Goal: Transaction & Acquisition: Book appointment/travel/reservation

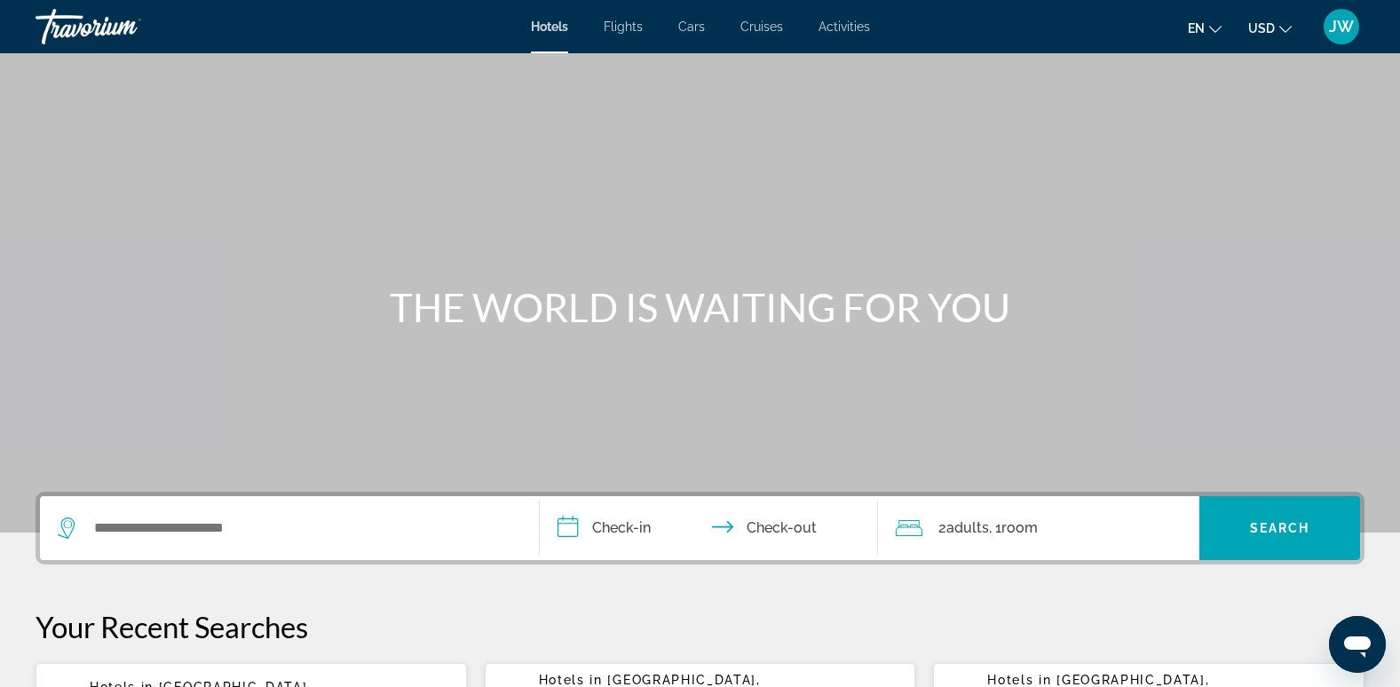
click at [768, 28] on span "Cruises" at bounding box center [761, 27] width 43 height 14
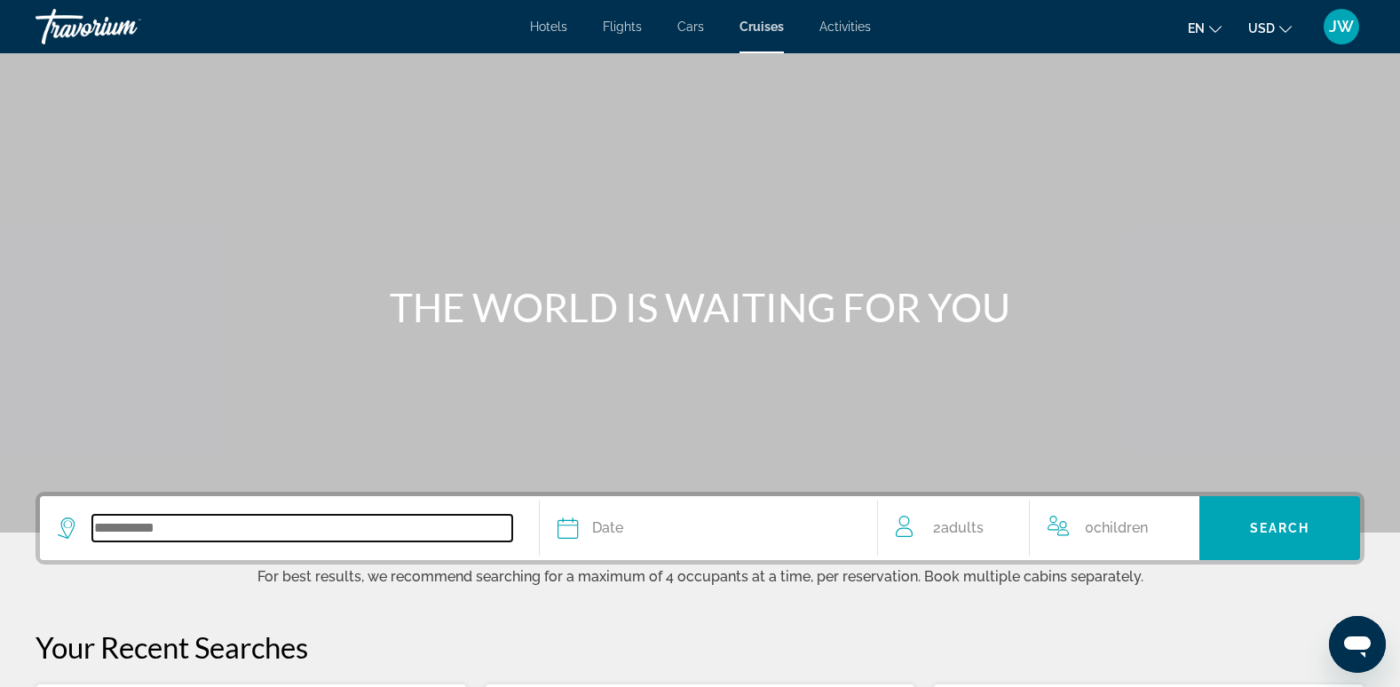
click at [269, 524] on input "Search widget" at bounding box center [302, 528] width 420 height 27
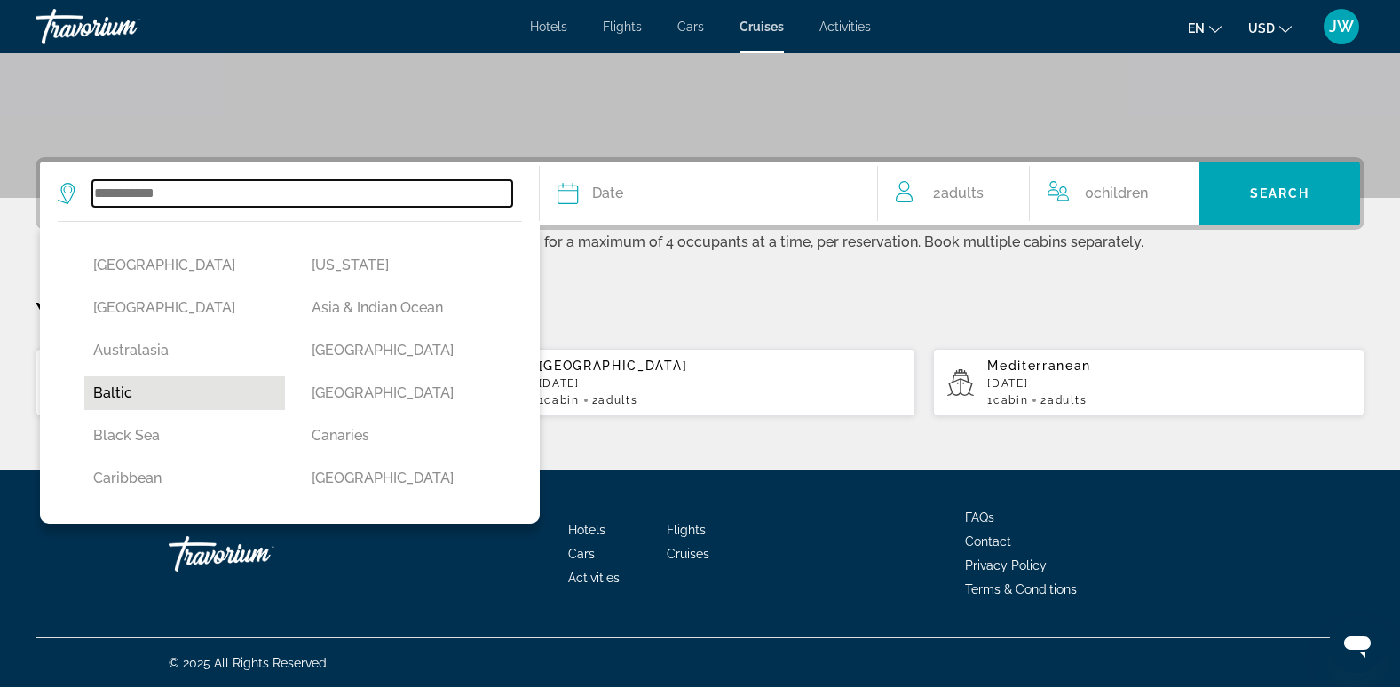
scroll to position [336, 0]
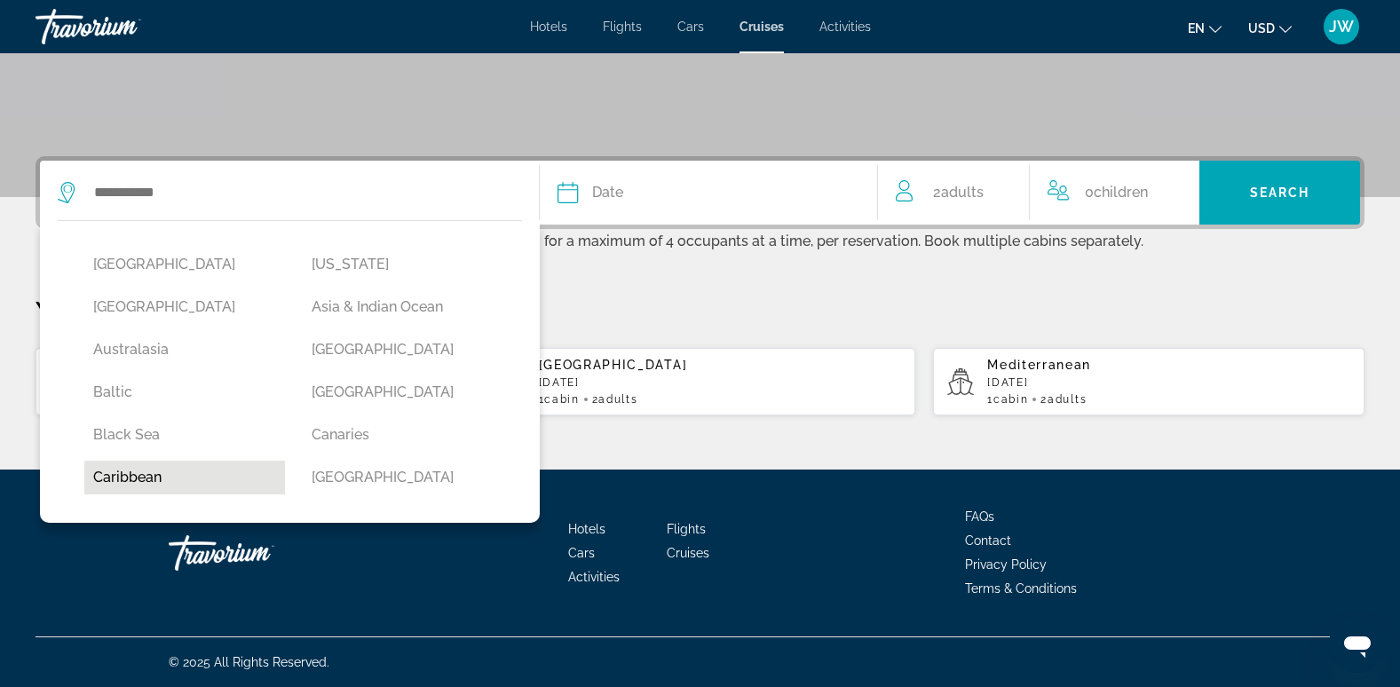
click at [97, 475] on button "Caribbean" at bounding box center [184, 478] width 201 height 34
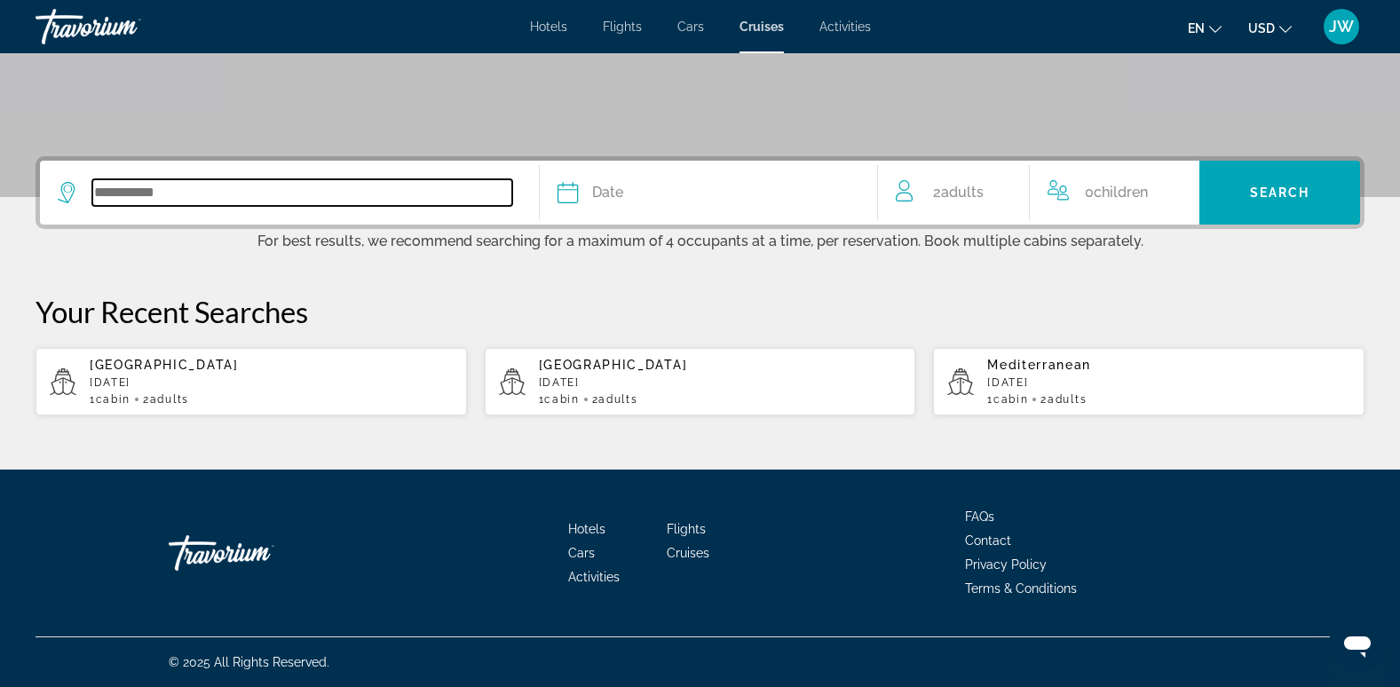
type input "*********"
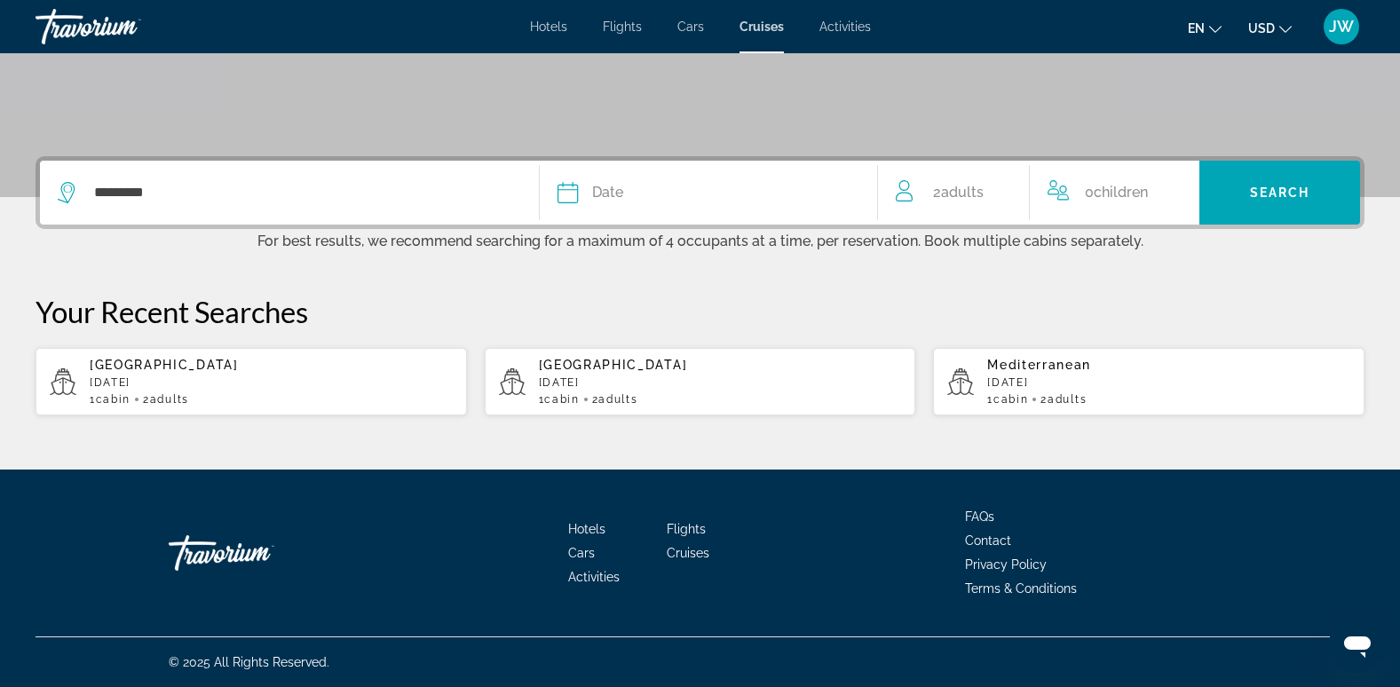
click at [620, 187] on span "Date" at bounding box center [607, 192] width 31 height 25
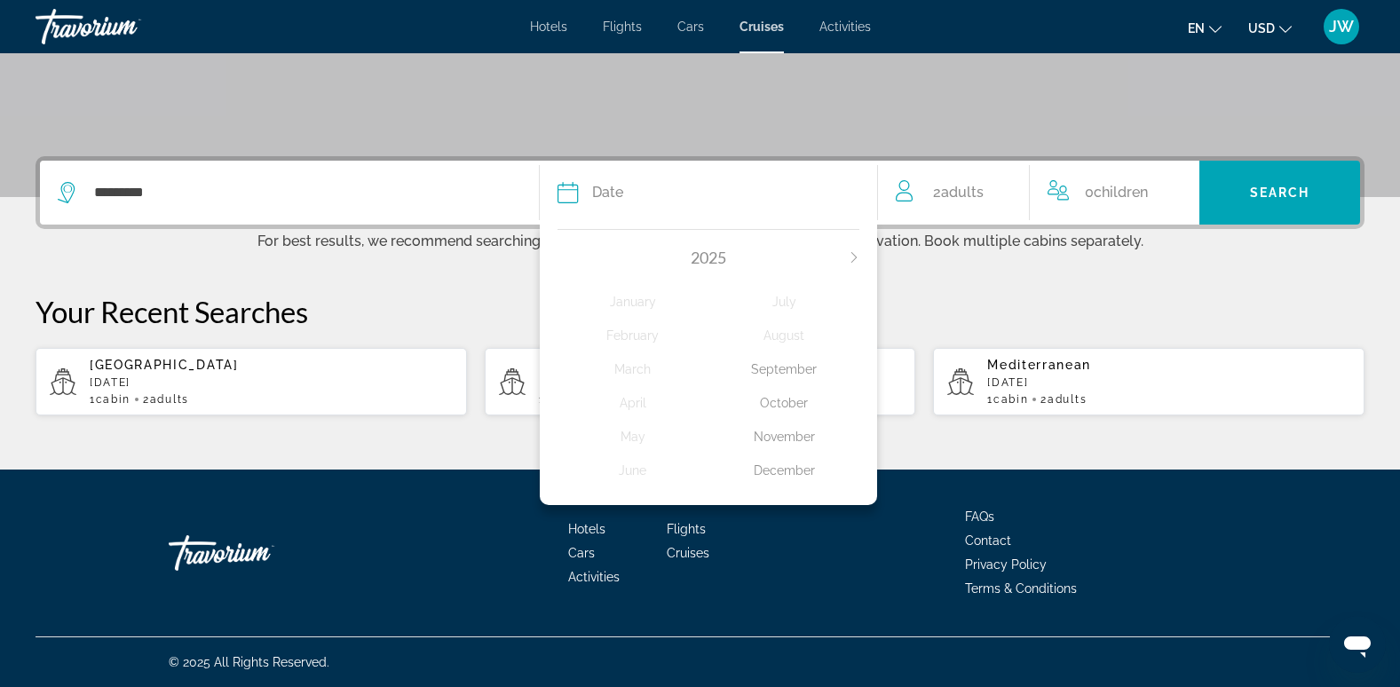
click at [857, 257] on icon "Next month" at bounding box center [854, 257] width 11 height 11
click at [625, 340] on div "February" at bounding box center [632, 336] width 151 height 32
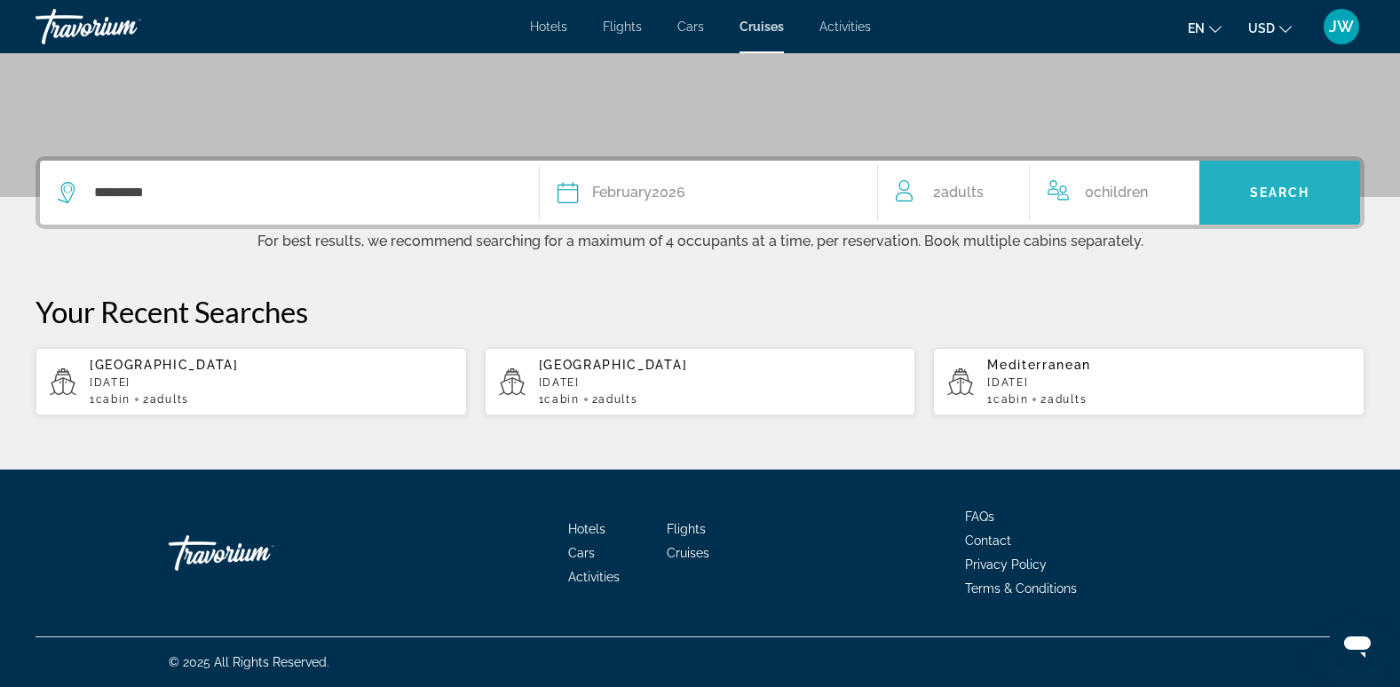
click at [1260, 184] on span "Search widget" at bounding box center [1279, 192] width 161 height 43
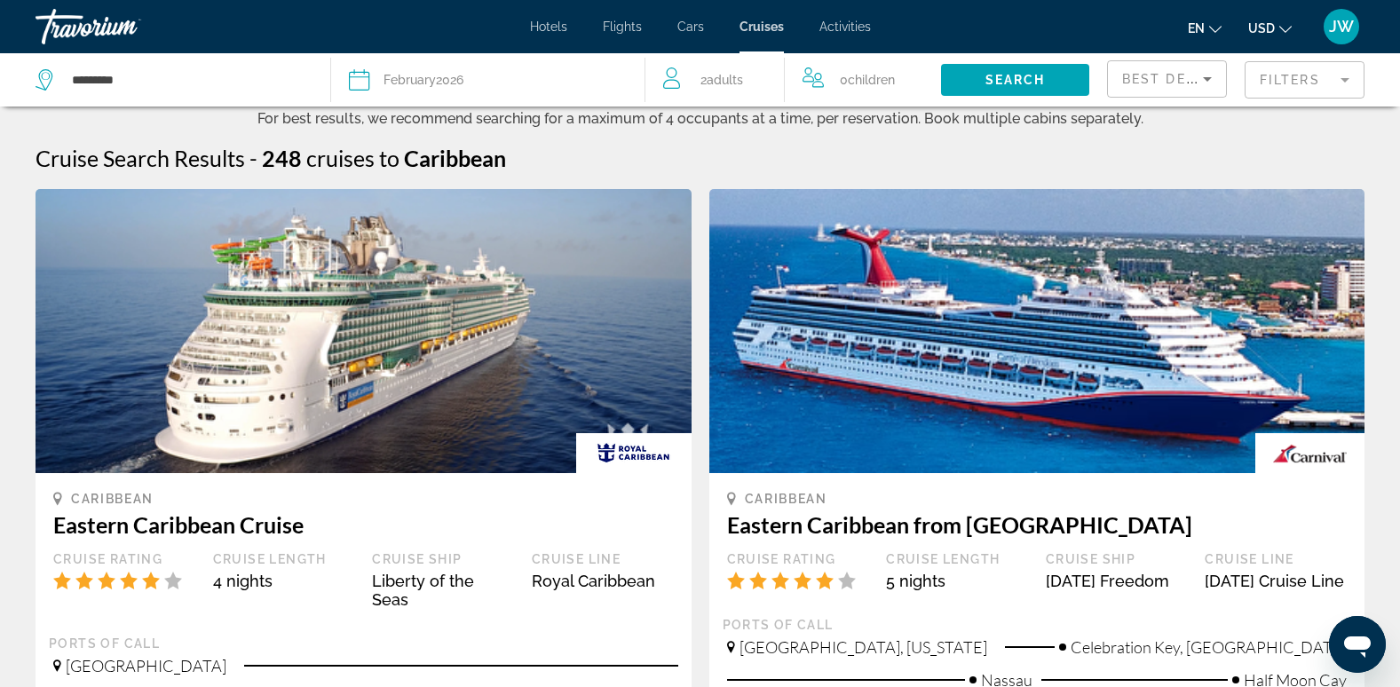
click at [1309, 75] on mat-form-field "Filters" at bounding box center [1305, 79] width 120 height 37
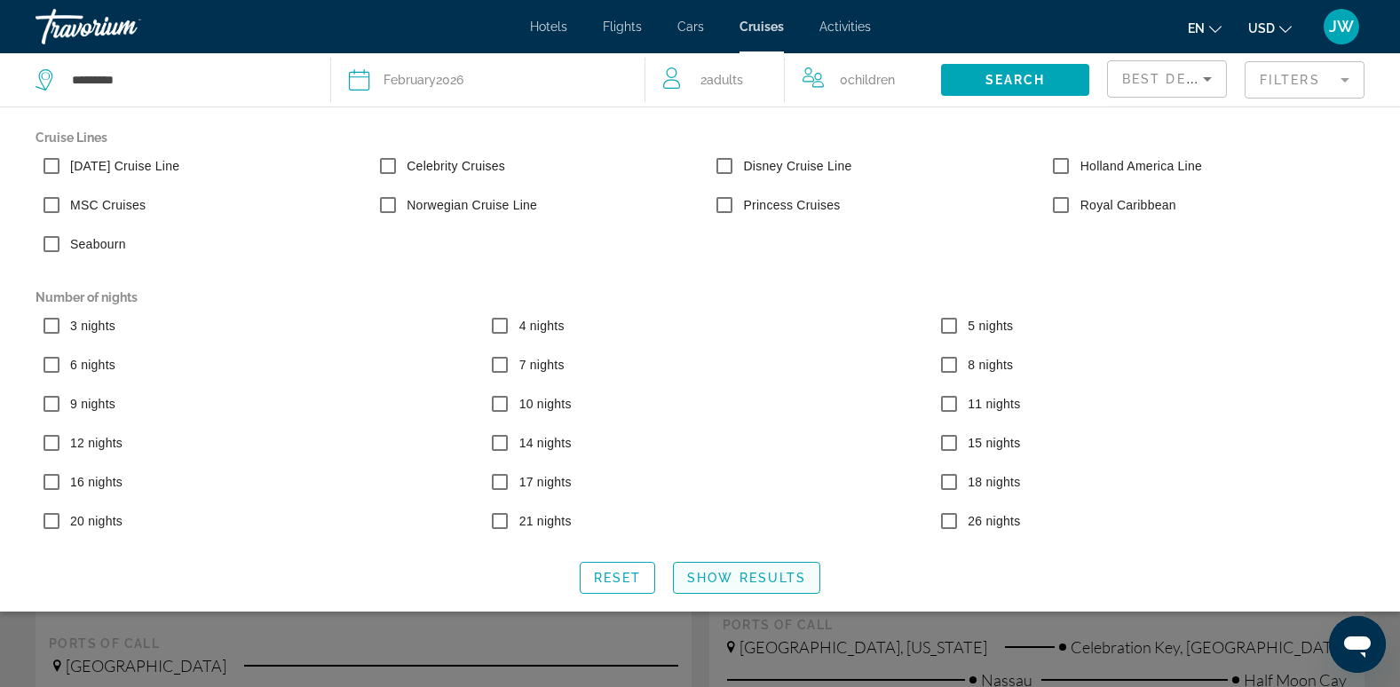
click at [766, 574] on span "Show Results" at bounding box center [746, 578] width 119 height 14
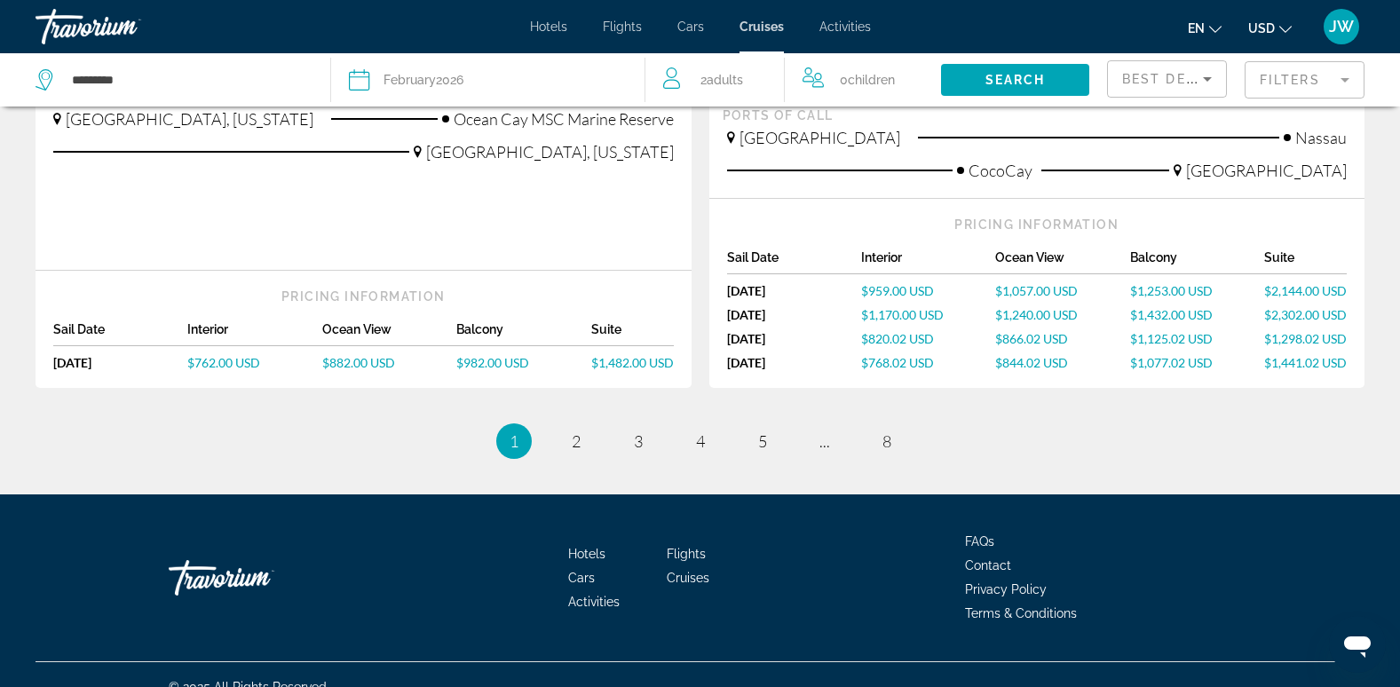
scroll to position [2005, 0]
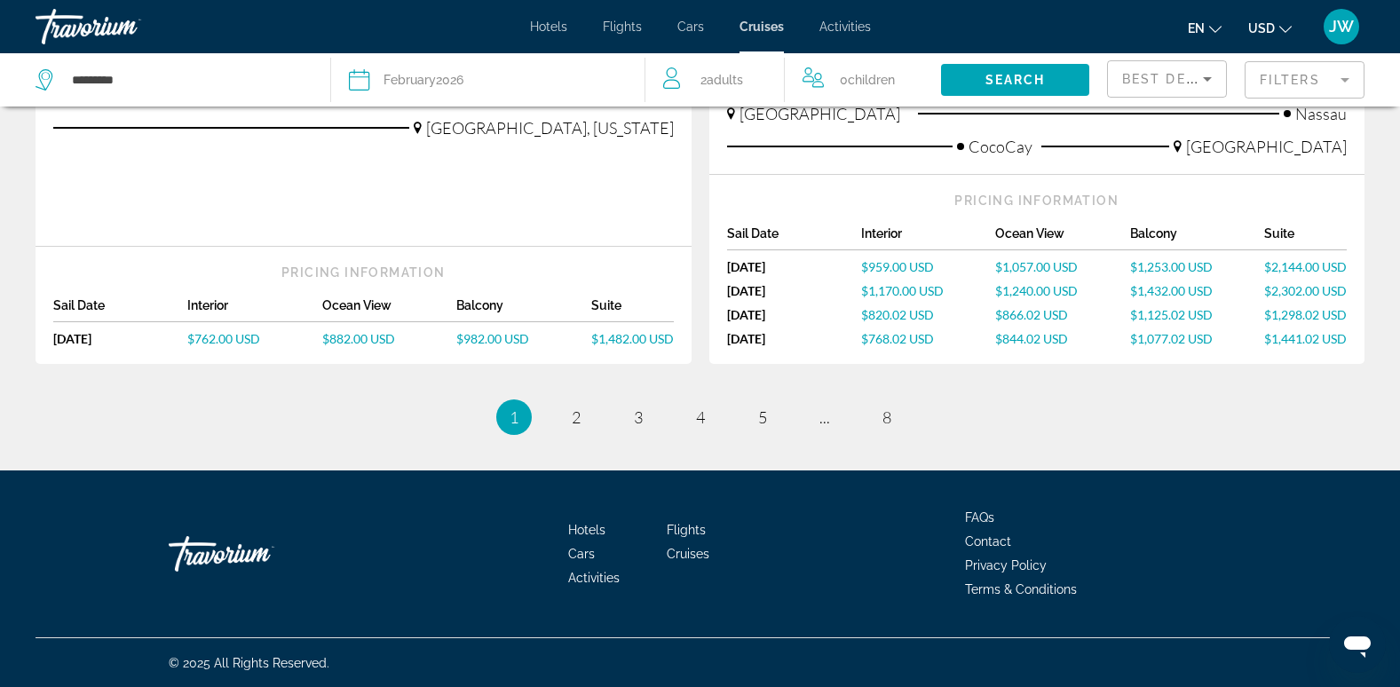
click at [1348, 82] on mat-form-field "Filters" at bounding box center [1305, 79] width 120 height 37
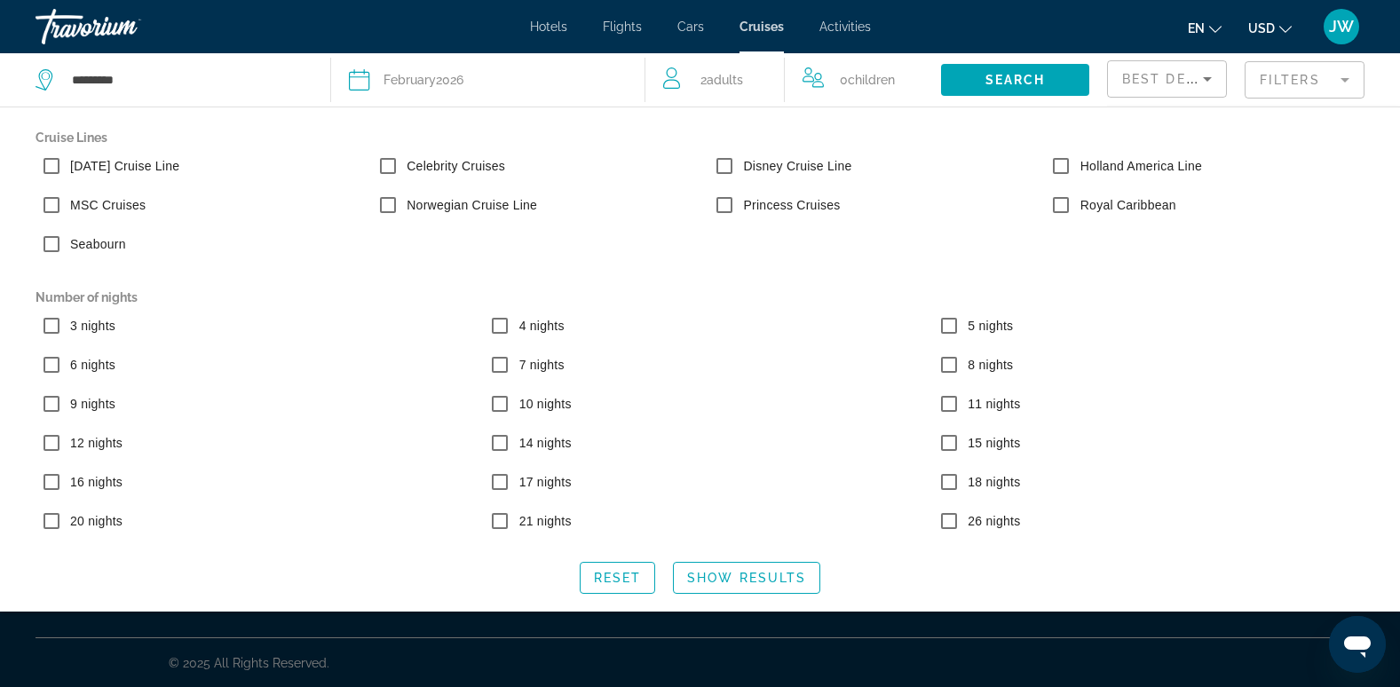
click at [1345, 85] on mat-form-field "Filters" at bounding box center [1305, 79] width 120 height 37
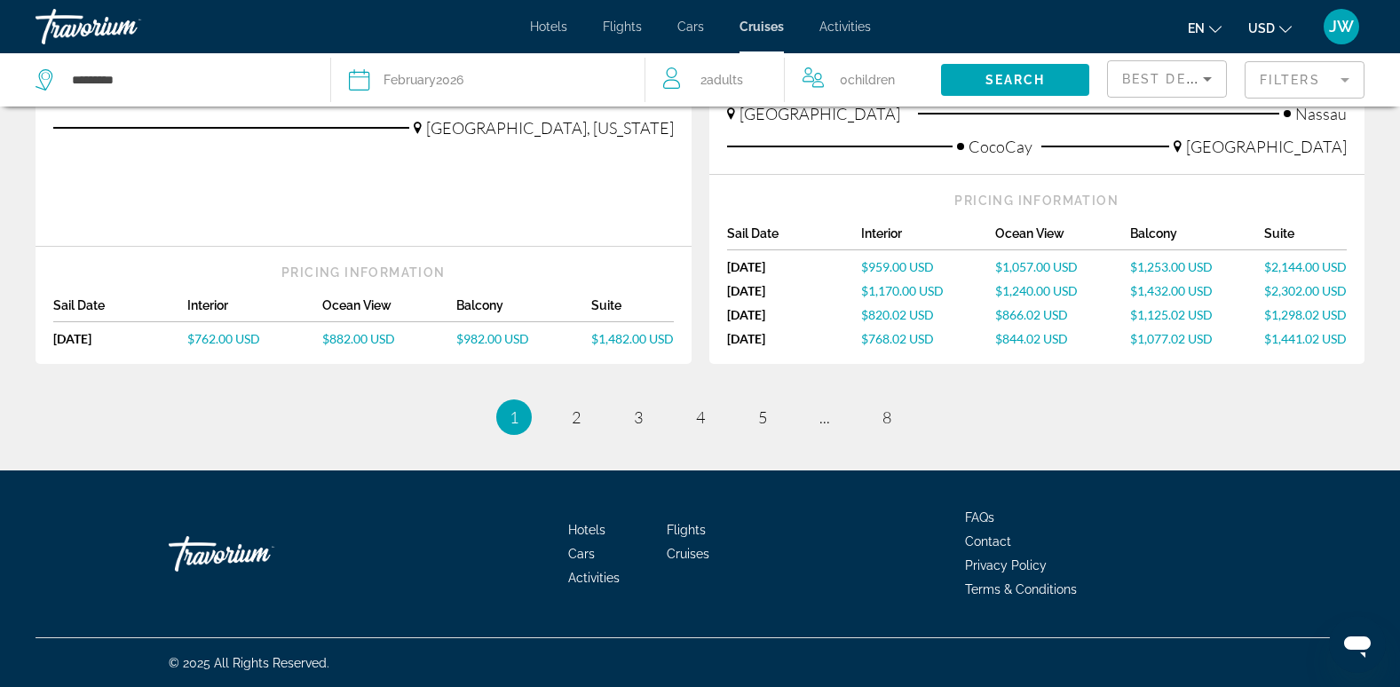
click at [1211, 75] on icon "Sort by" at bounding box center [1207, 78] width 21 height 21
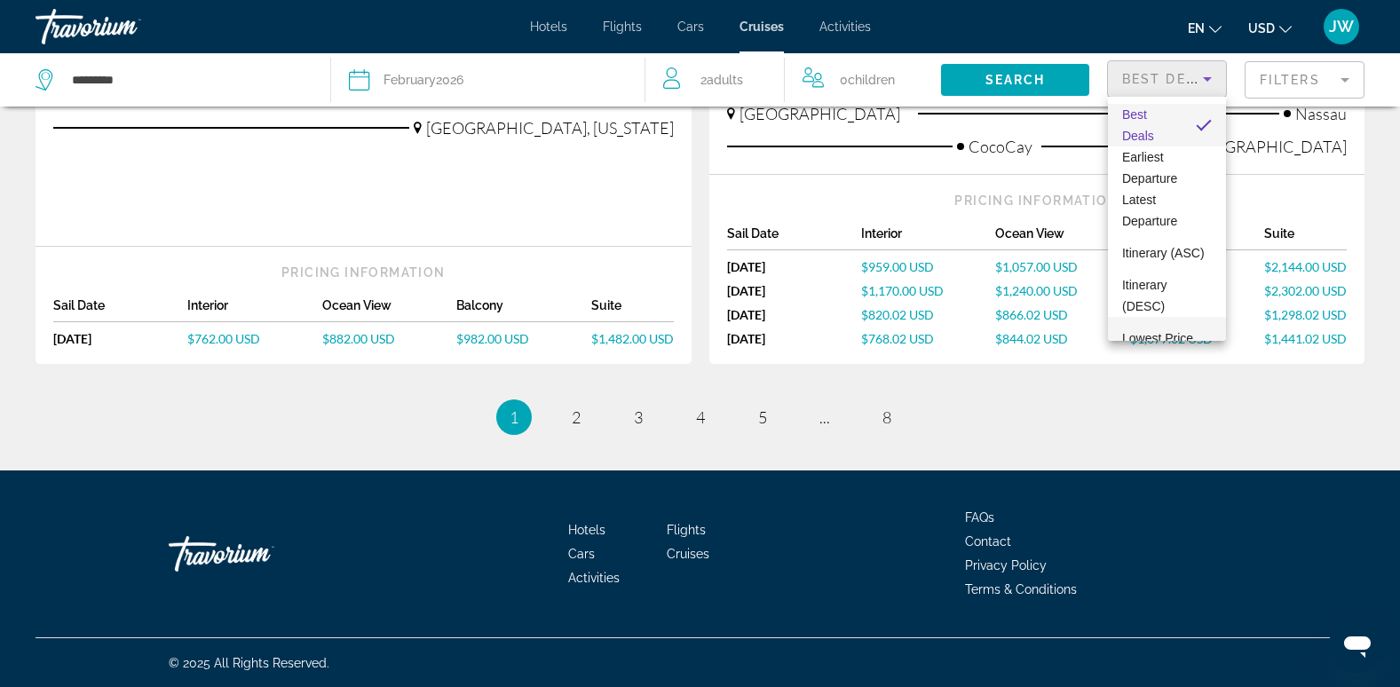
scroll to position [68, 0]
click at [1159, 263] on span "Lowest Price" at bounding box center [1157, 270] width 71 height 14
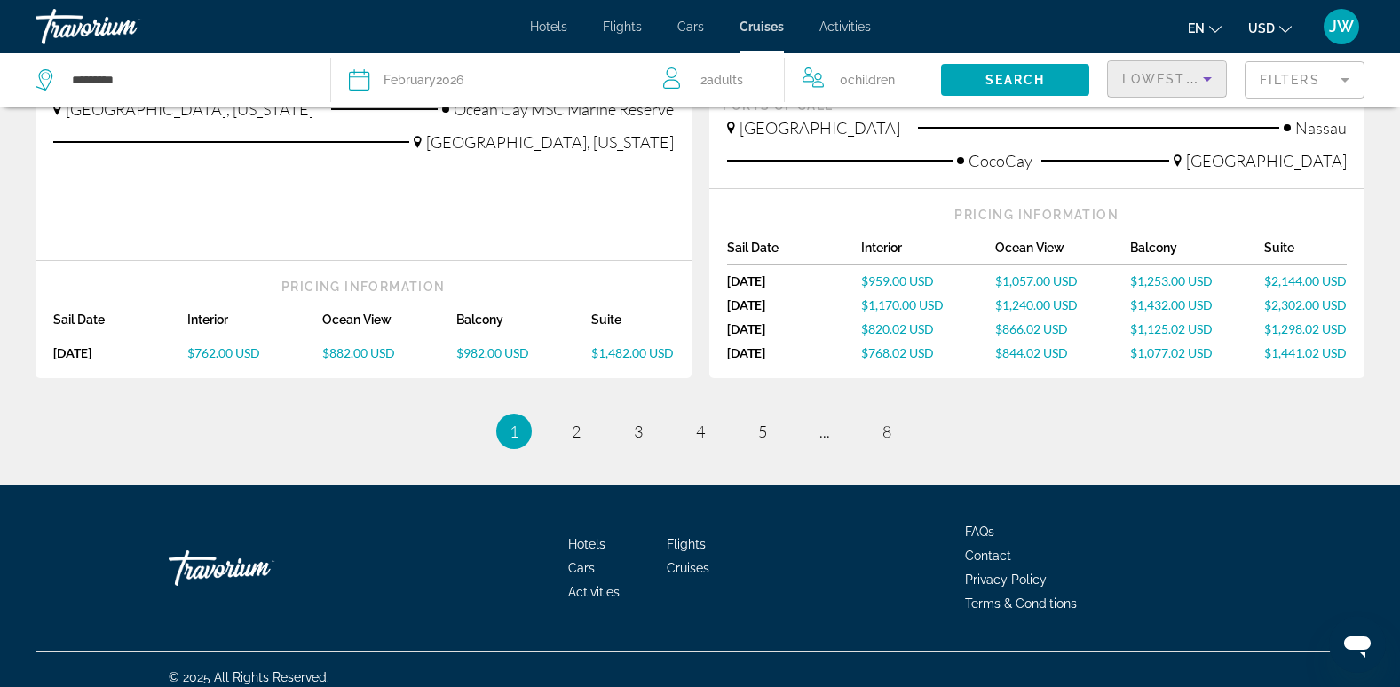
scroll to position [2005, 0]
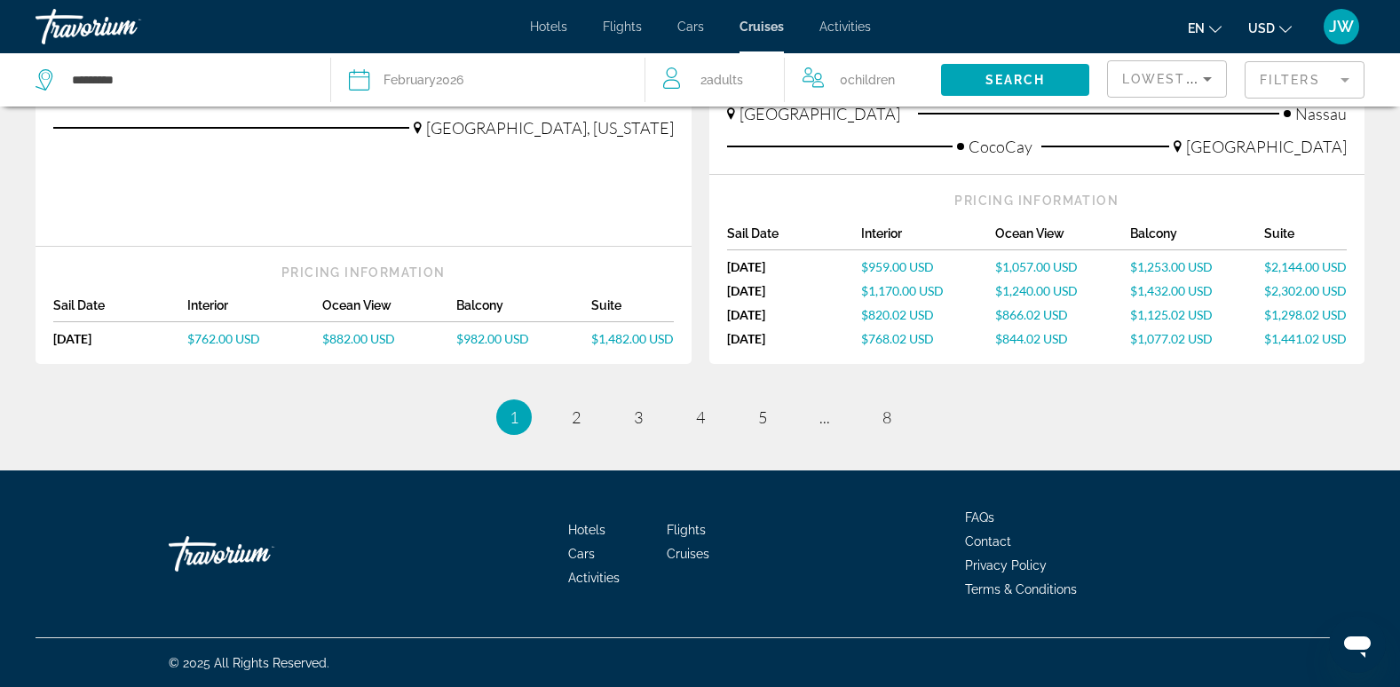
click at [1281, 80] on mat-form-field "Filters" at bounding box center [1305, 79] width 120 height 37
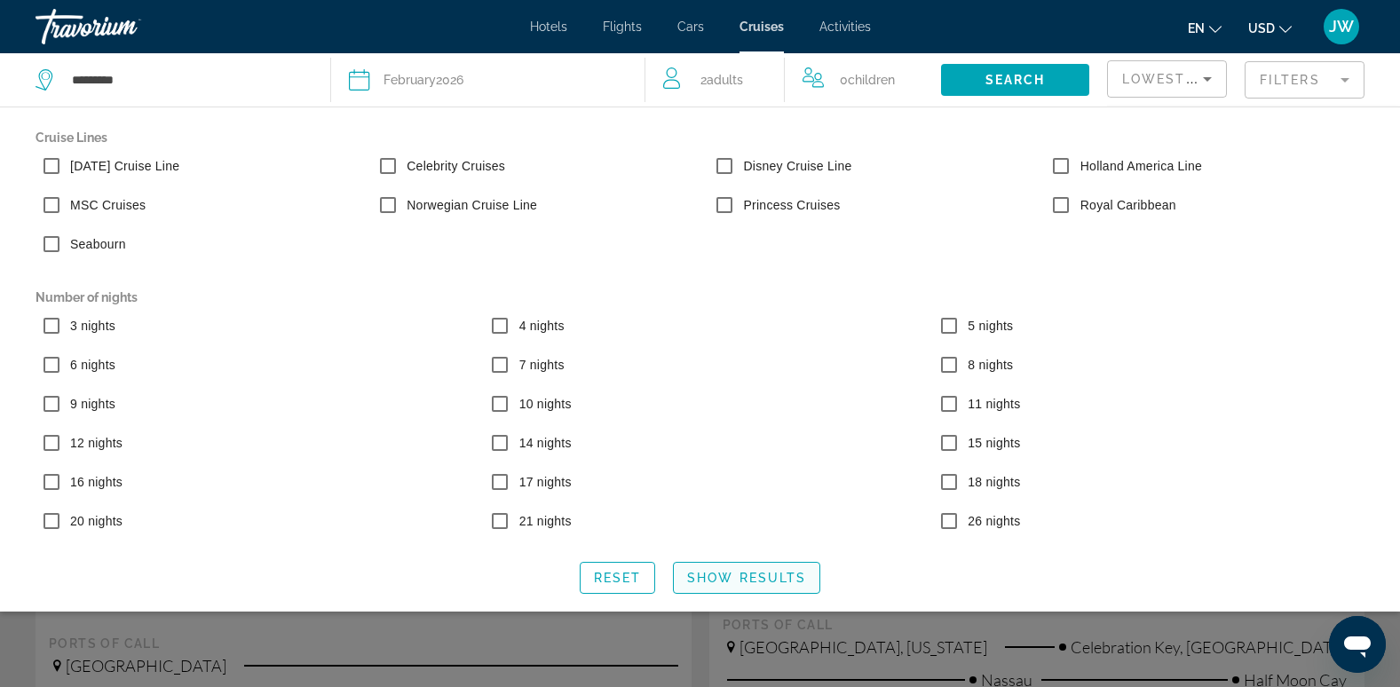
click at [737, 572] on span "Show Results" at bounding box center [746, 578] width 119 height 14
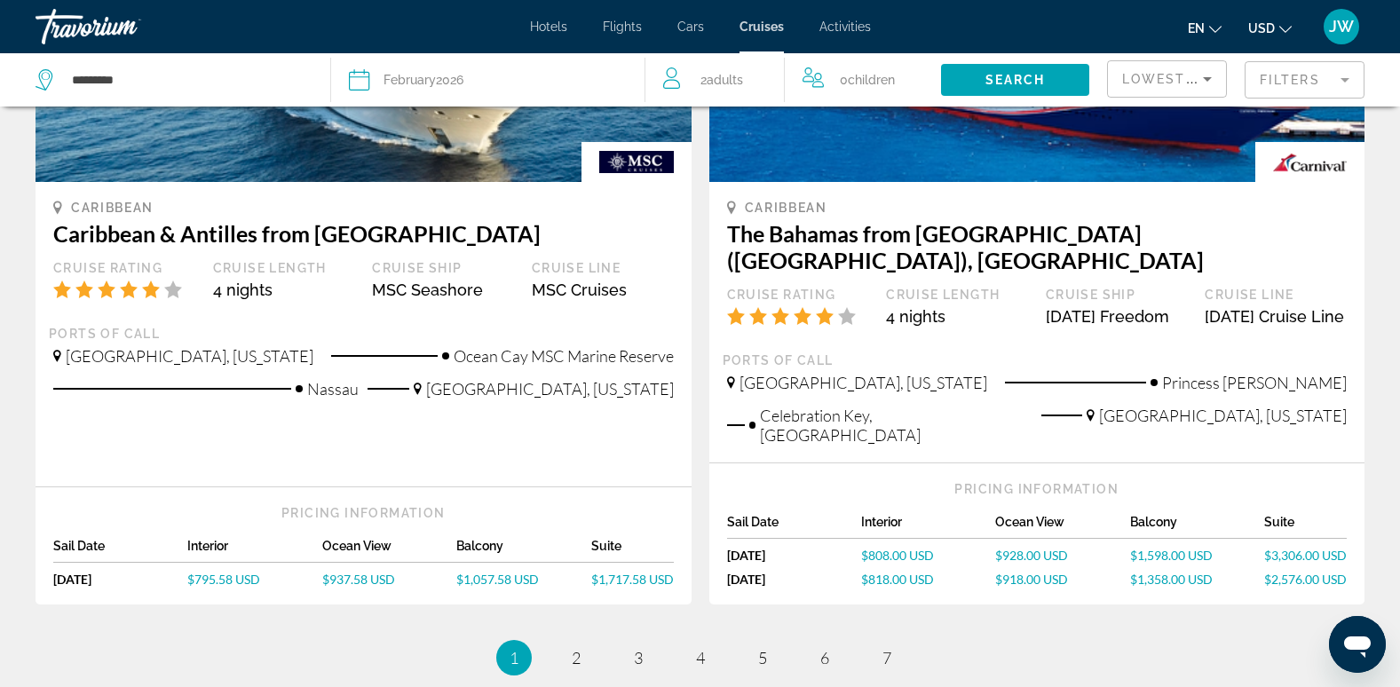
scroll to position [1775, 0]
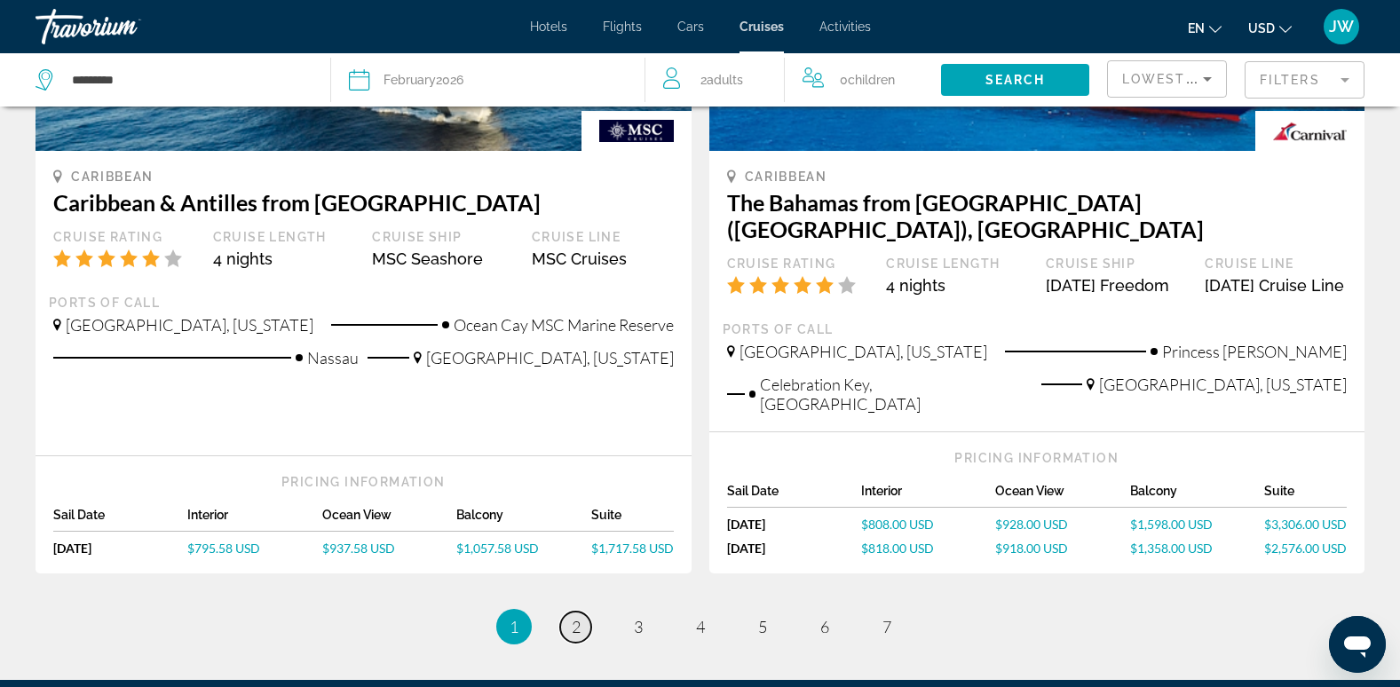
click at [573, 617] on span "2" at bounding box center [576, 627] width 9 height 20
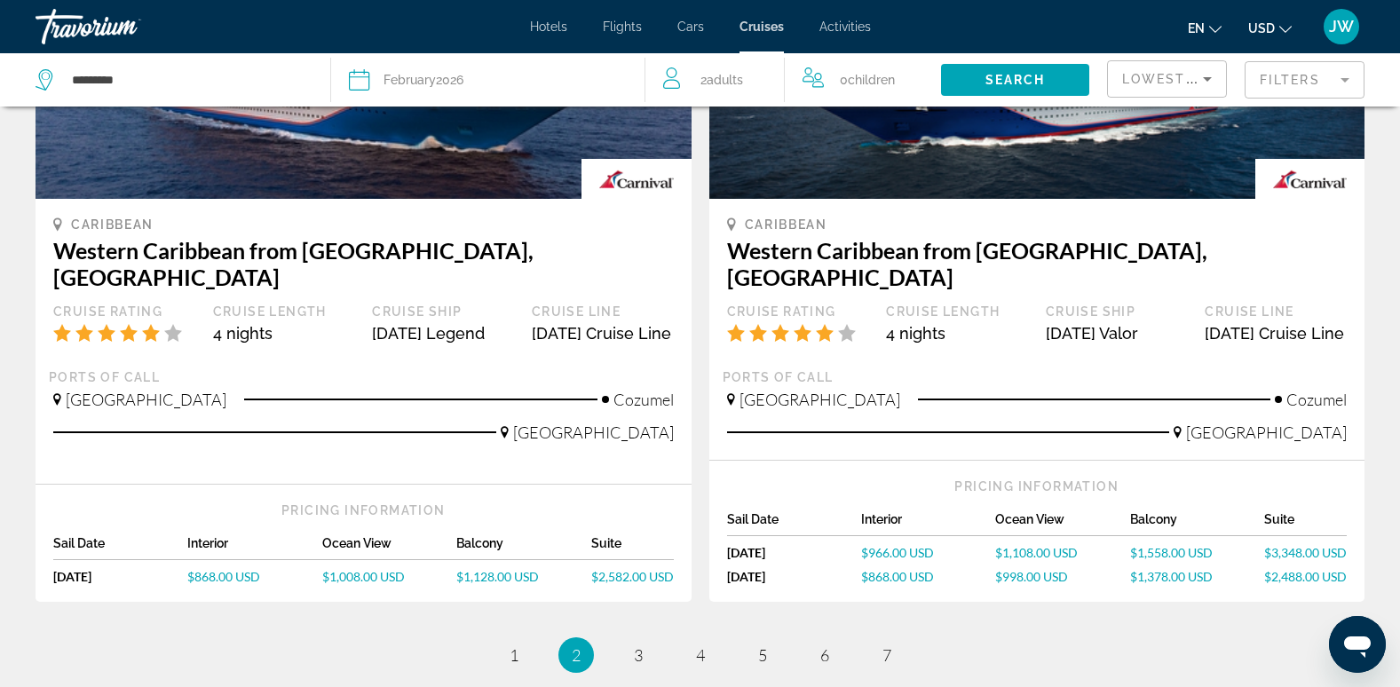
scroll to position [1687, 0]
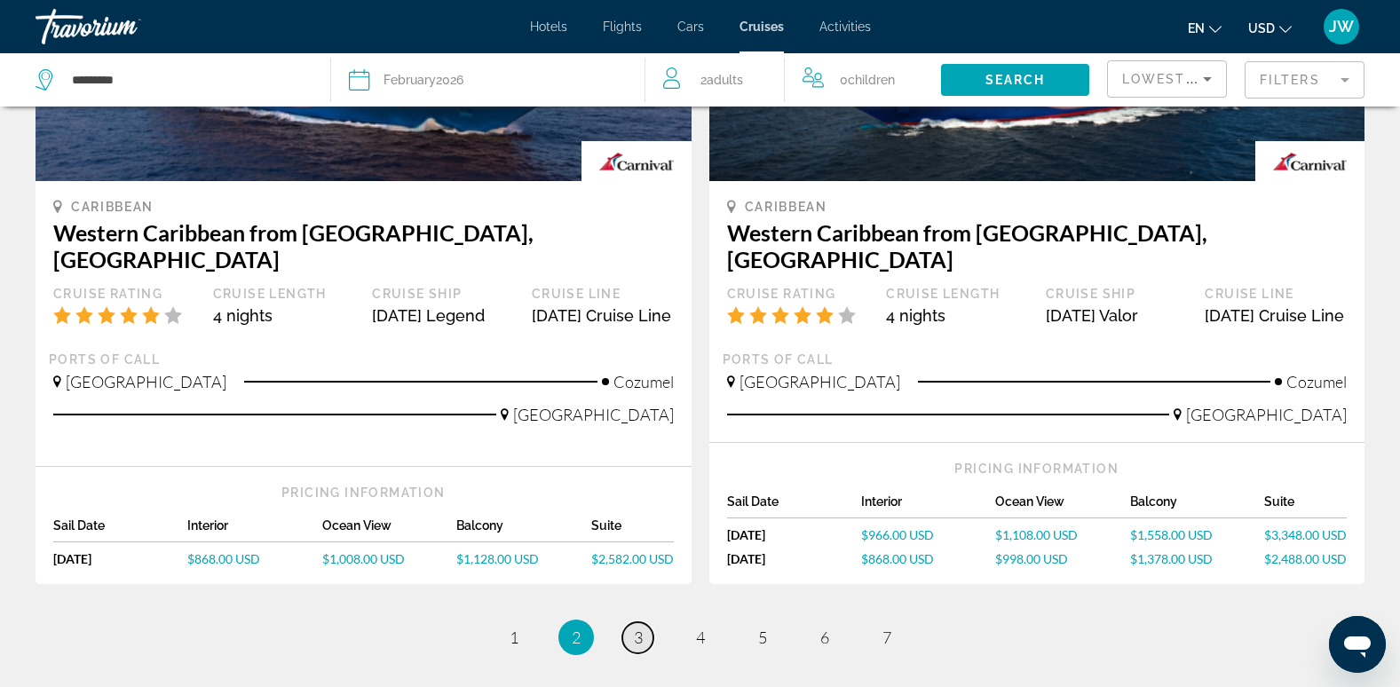
click at [642, 628] on span "3" at bounding box center [638, 638] width 9 height 20
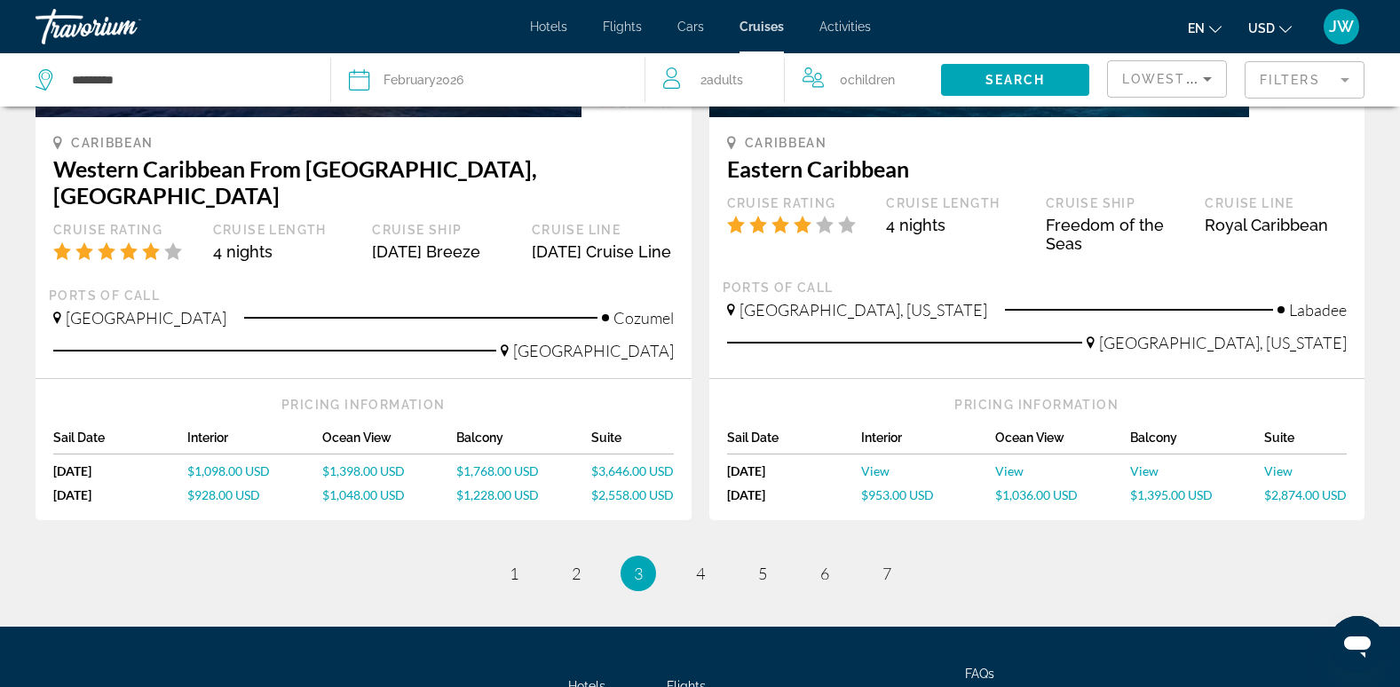
scroll to position [1864, 0]
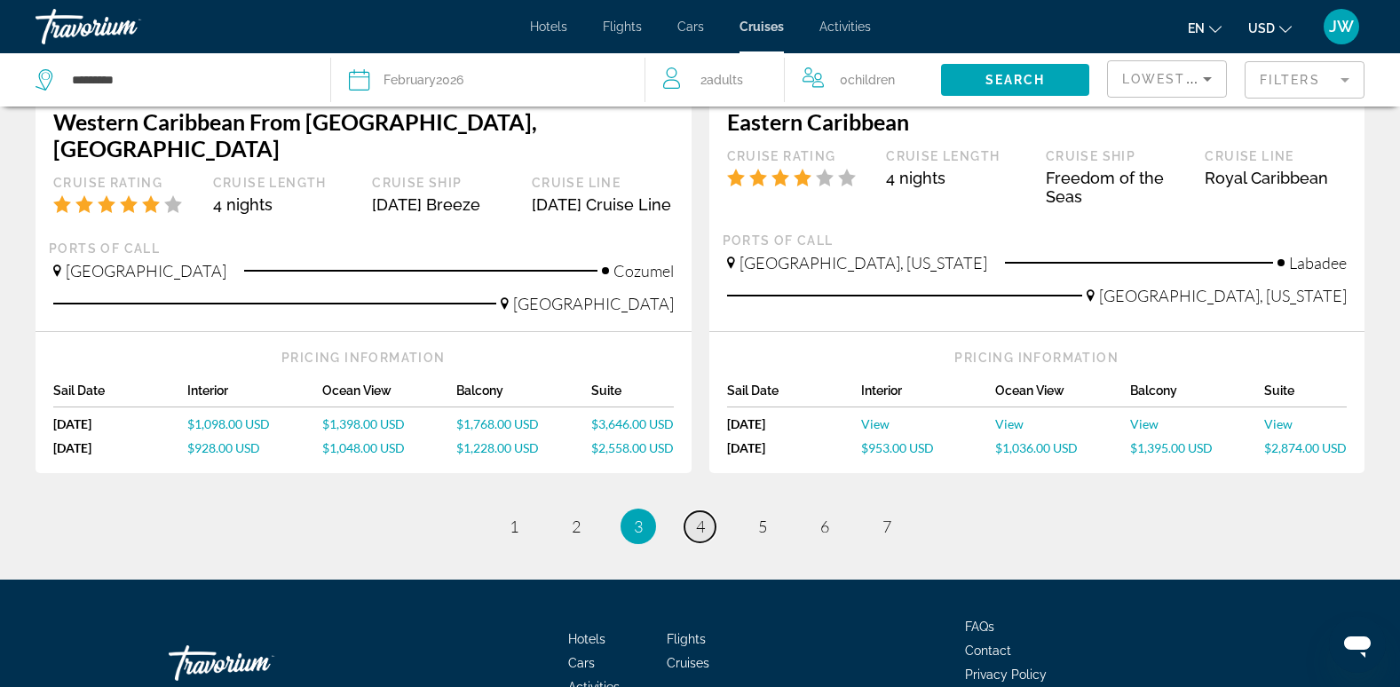
click at [699, 517] on span "4" at bounding box center [700, 527] width 9 height 20
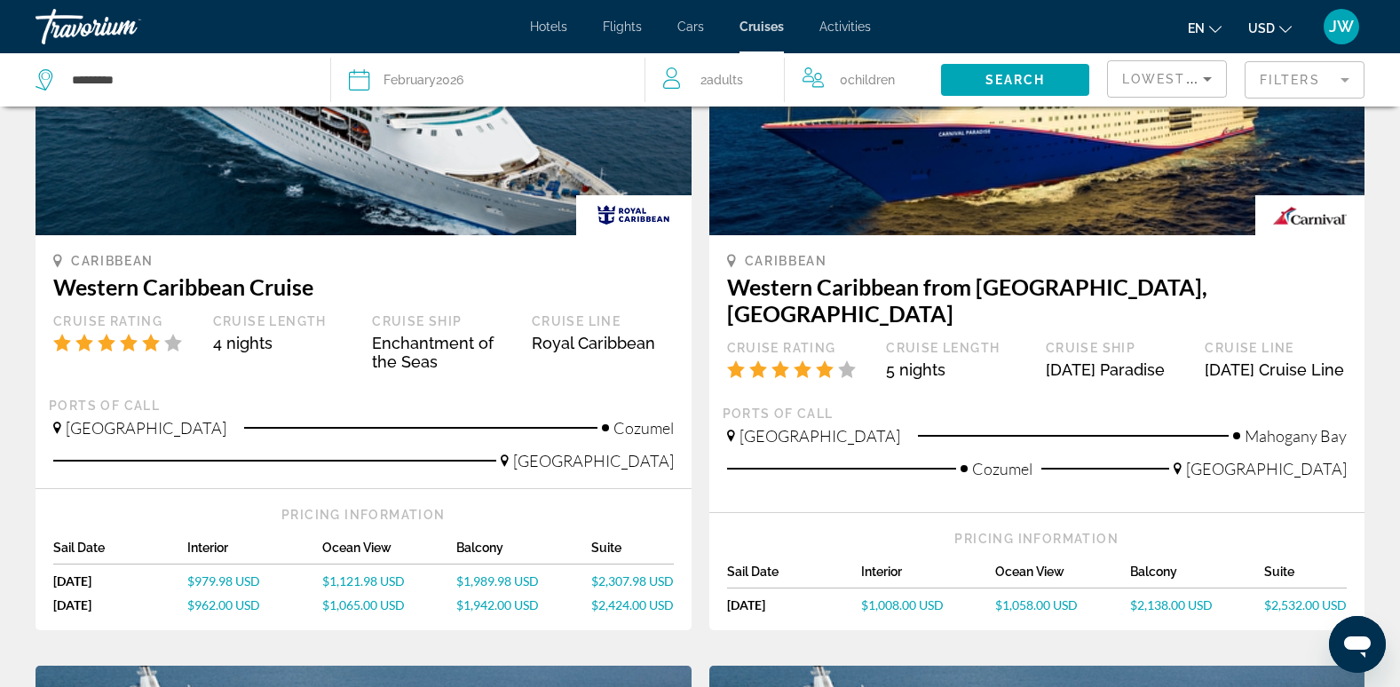
scroll to position [266, 0]
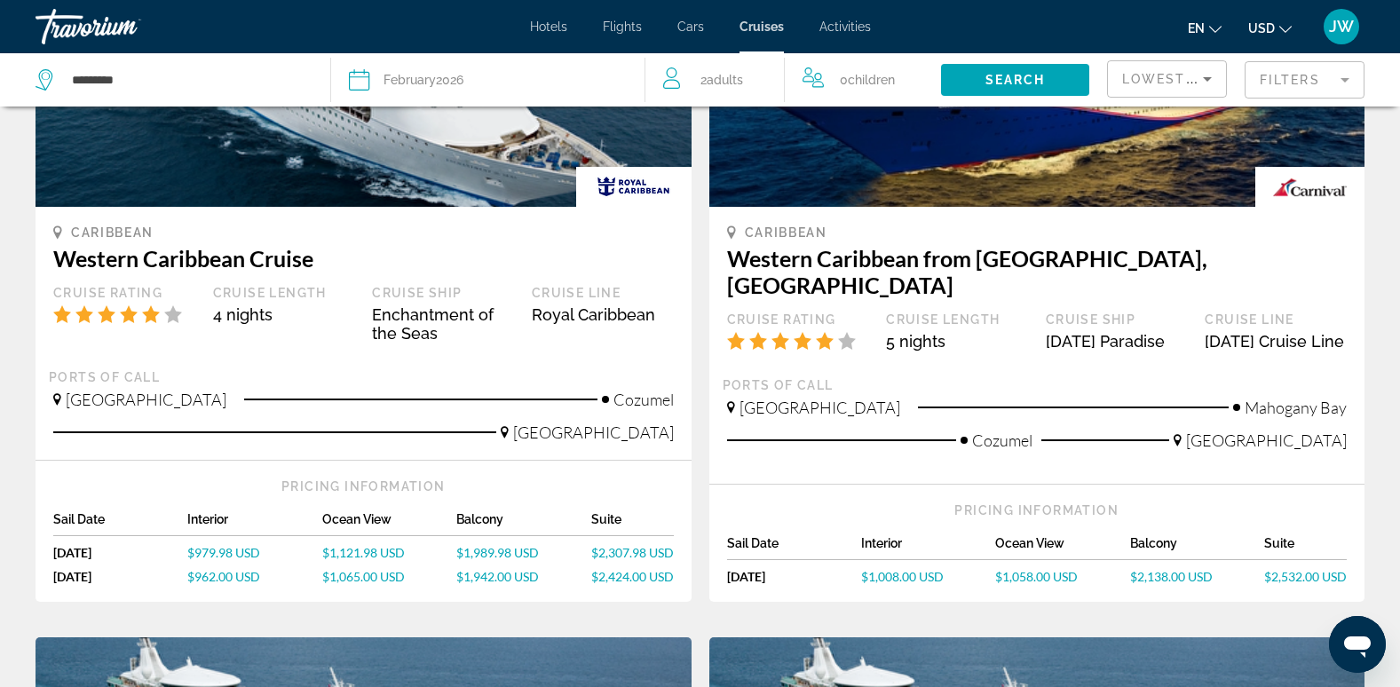
click at [1151, 582] on span "$2,138.00 USD" at bounding box center [1171, 576] width 83 height 15
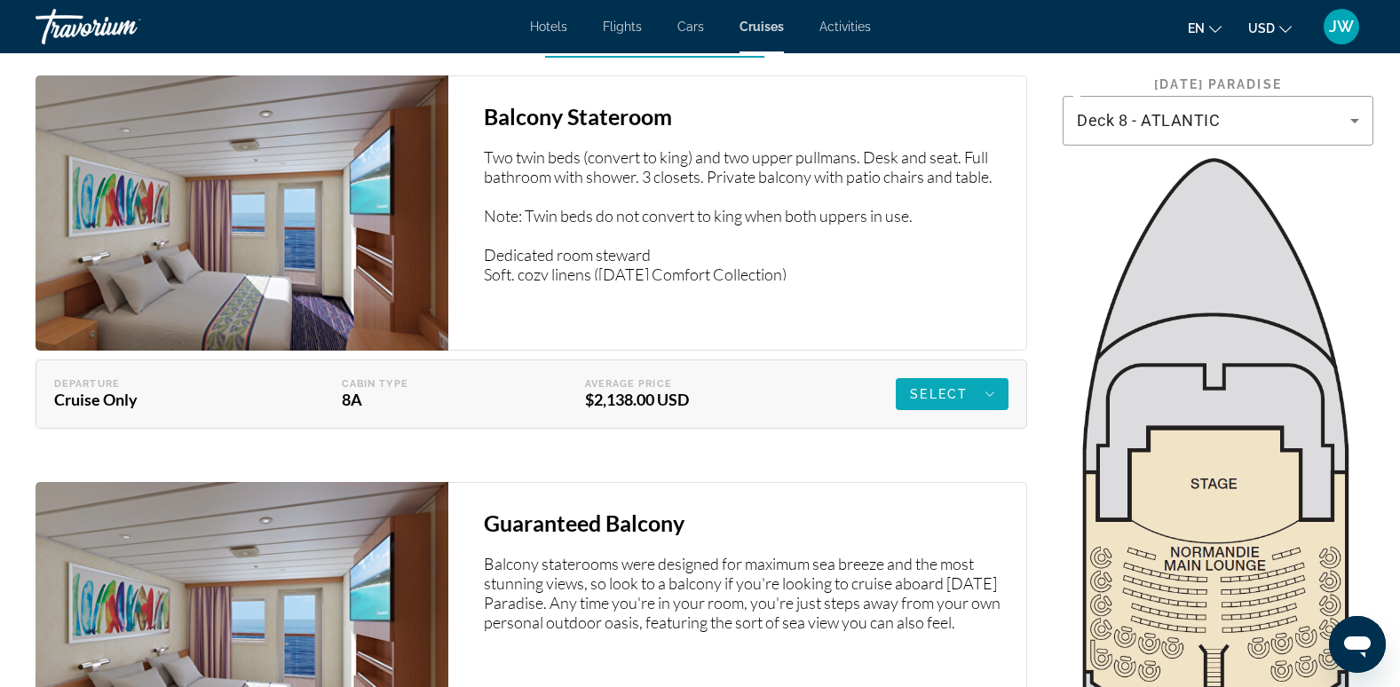
scroll to position [2752, 0]
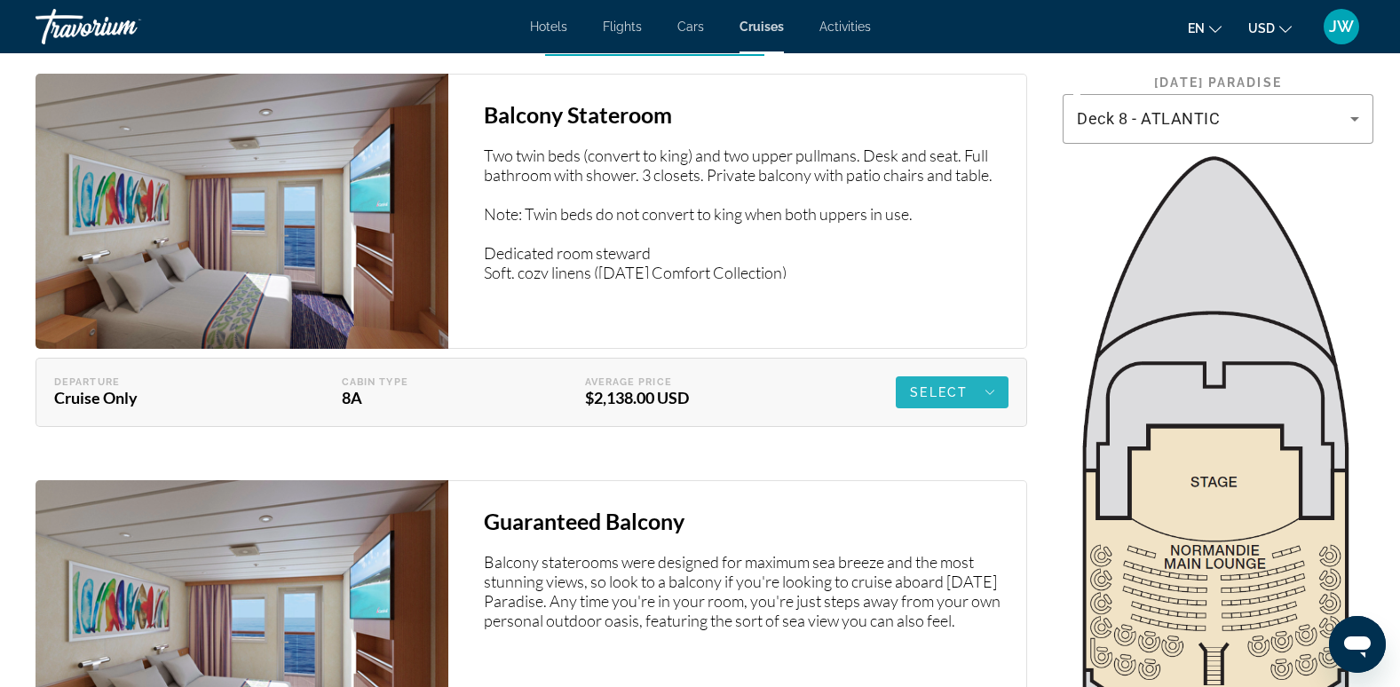
click at [930, 389] on span "Select" at bounding box center [939, 392] width 58 height 14
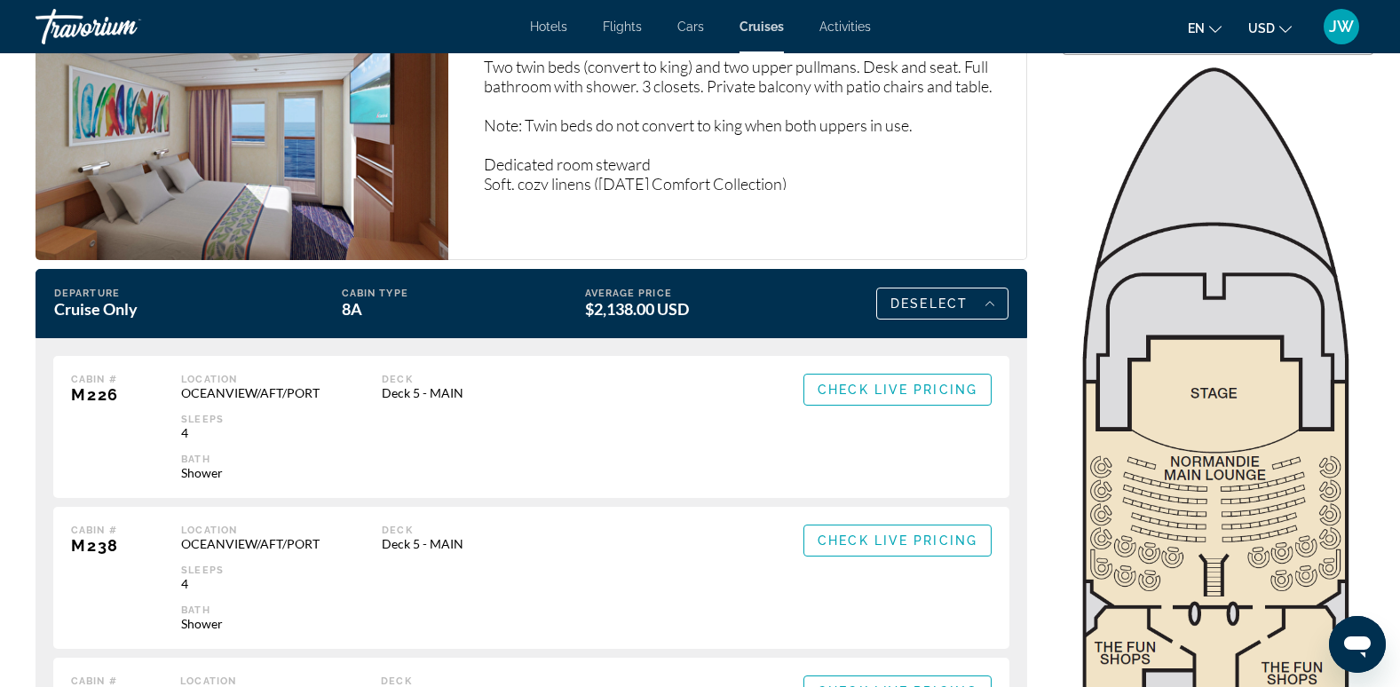
scroll to position [2929, 0]
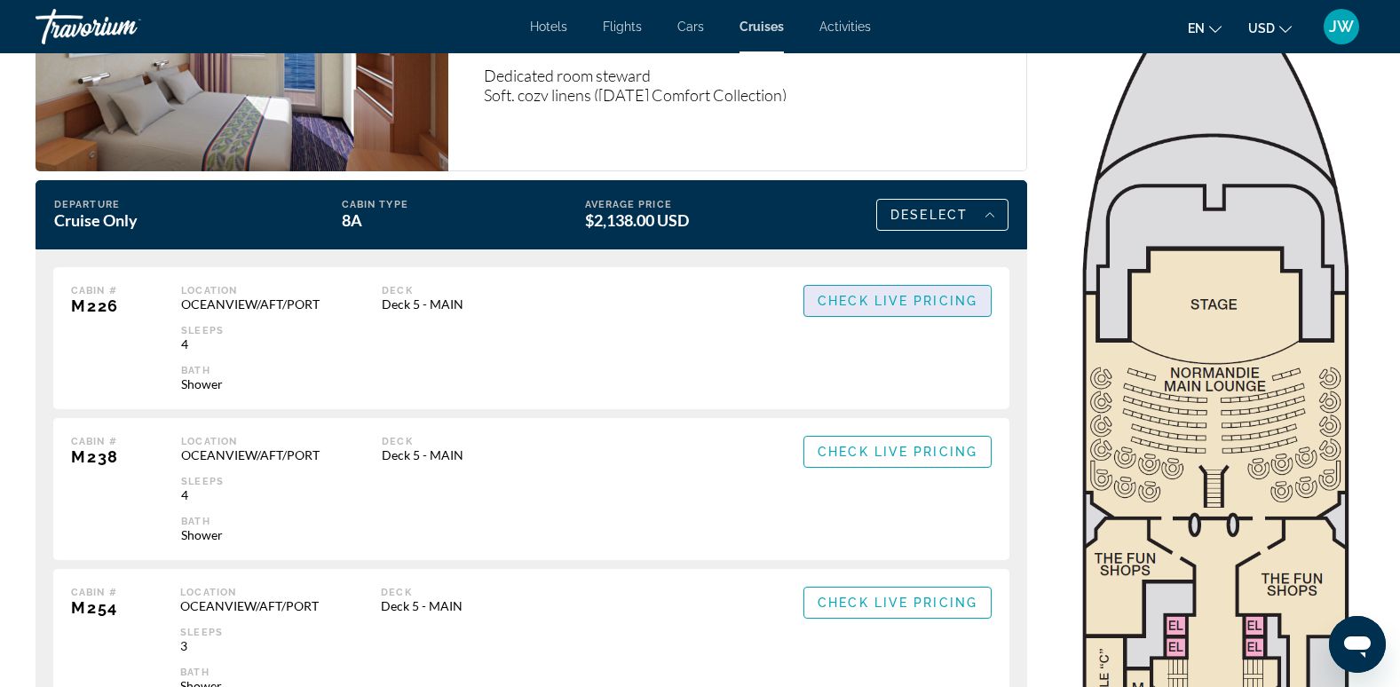
click at [895, 304] on span "Check Live Pricing" at bounding box center [898, 301] width 160 height 14
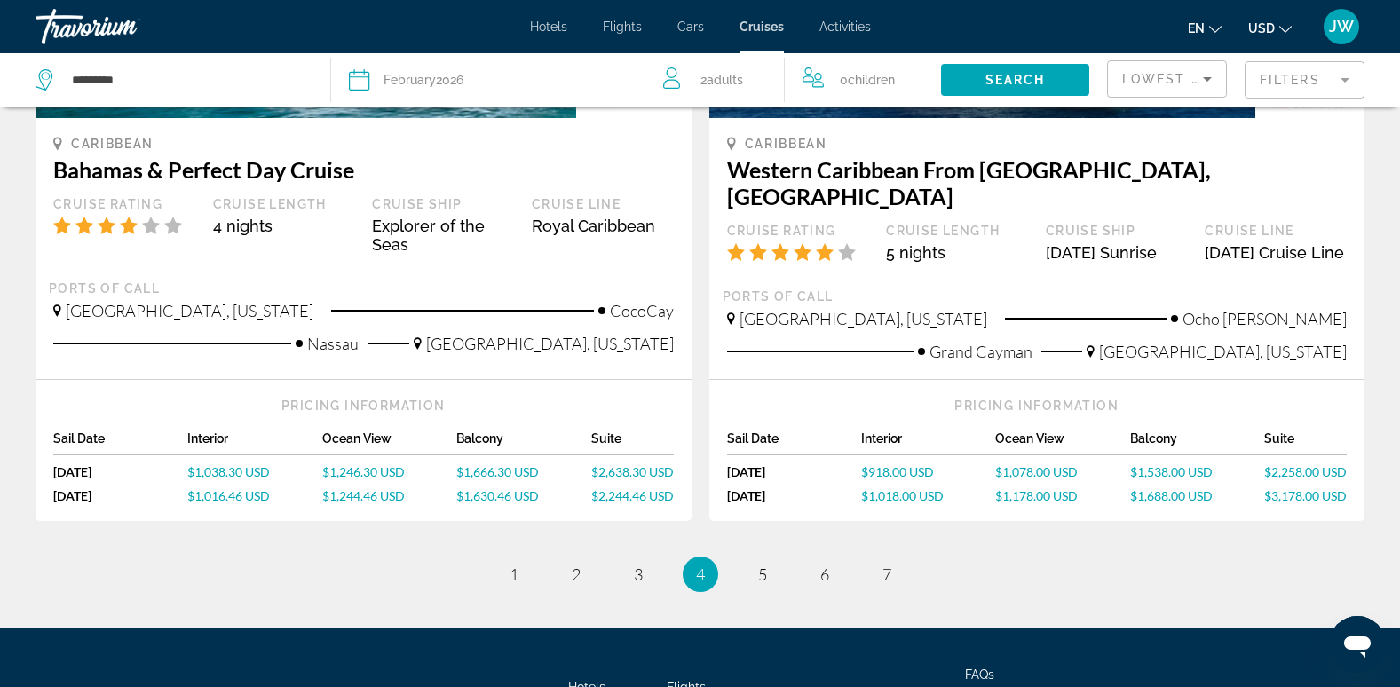
scroll to position [1934, 0]
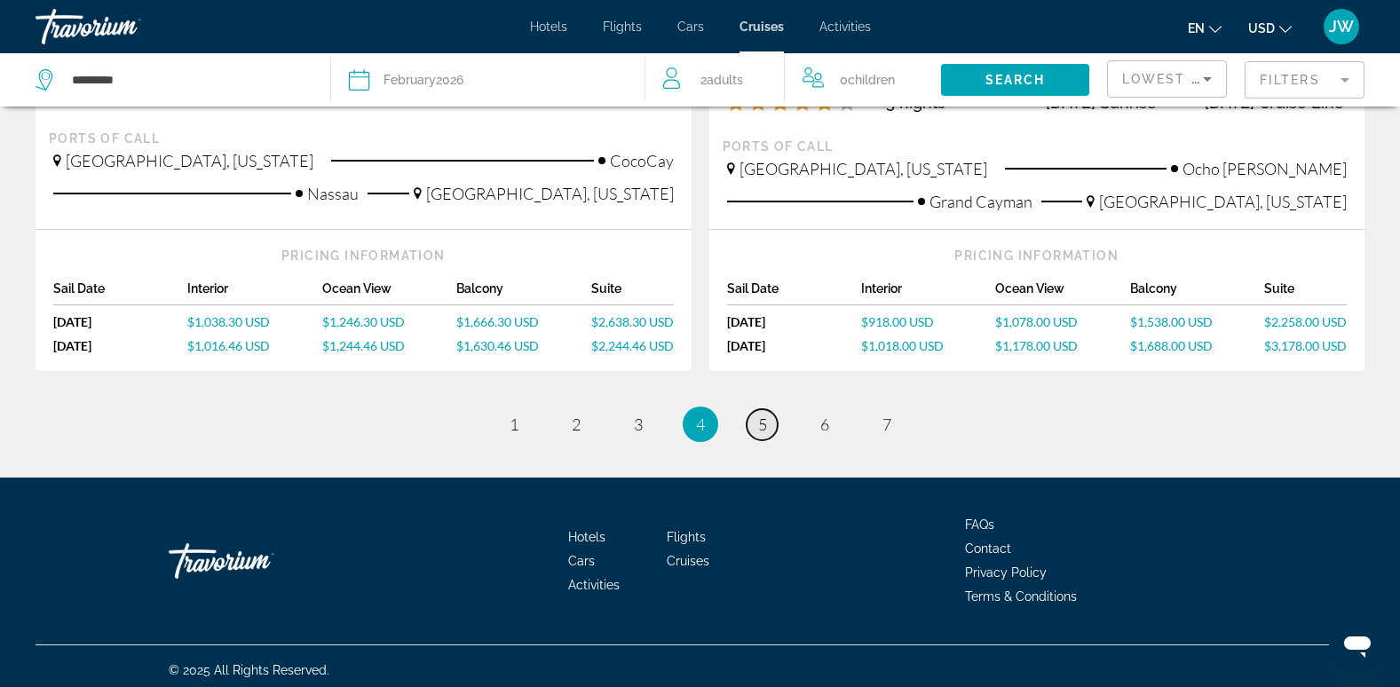
click at [761, 418] on span "5" at bounding box center [762, 425] width 9 height 20
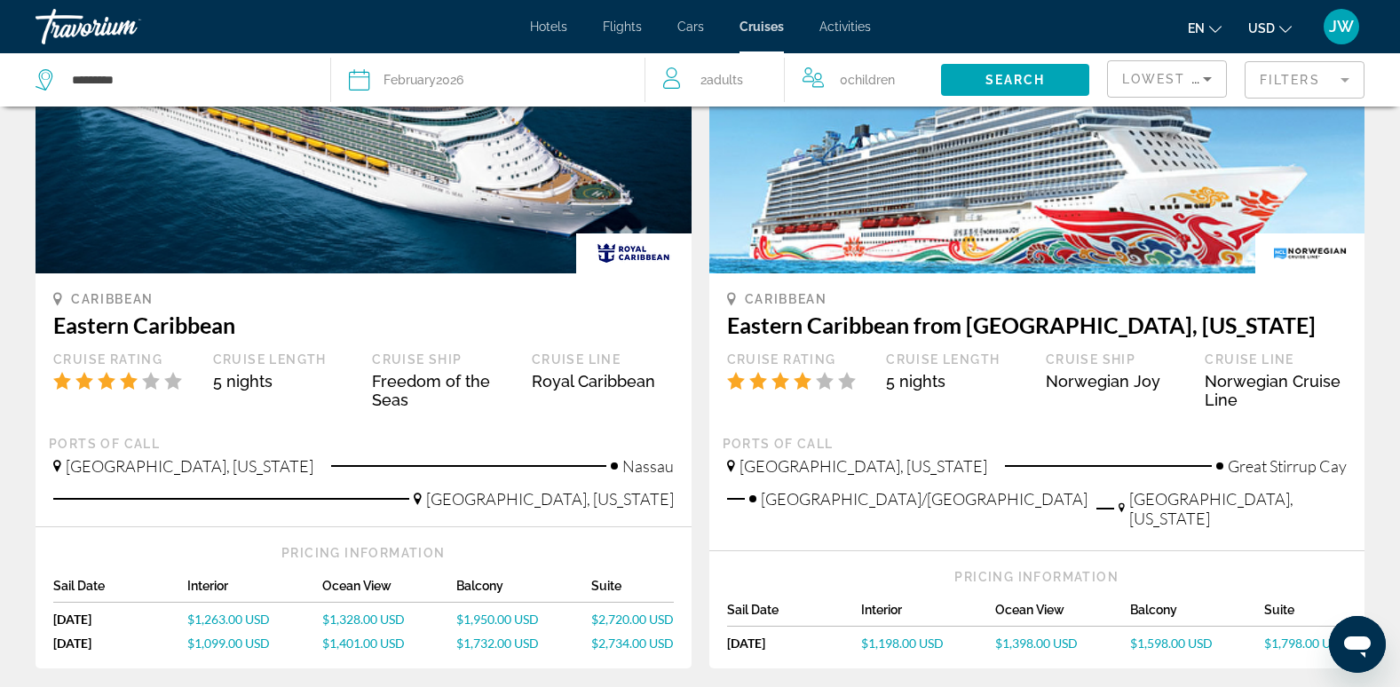
scroll to position [1687, 0]
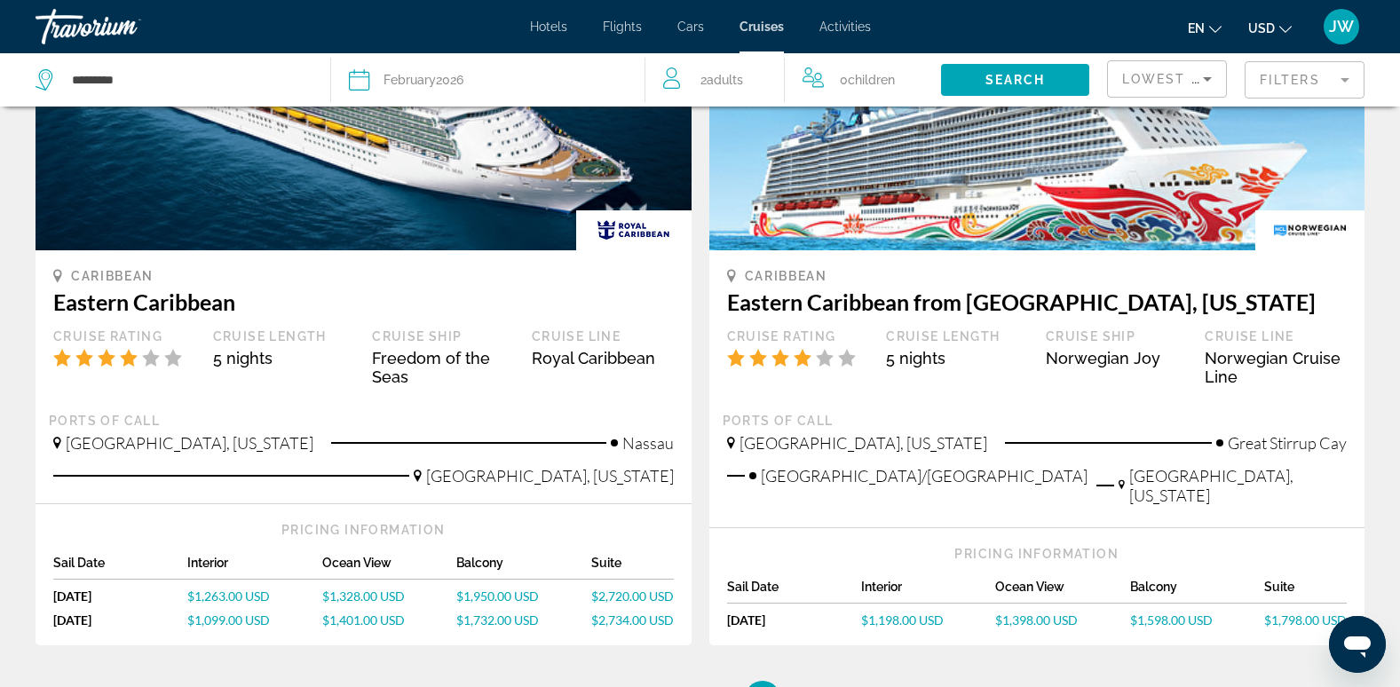
click at [1151, 613] on span "$1,598.00 USD" at bounding box center [1171, 620] width 83 height 15
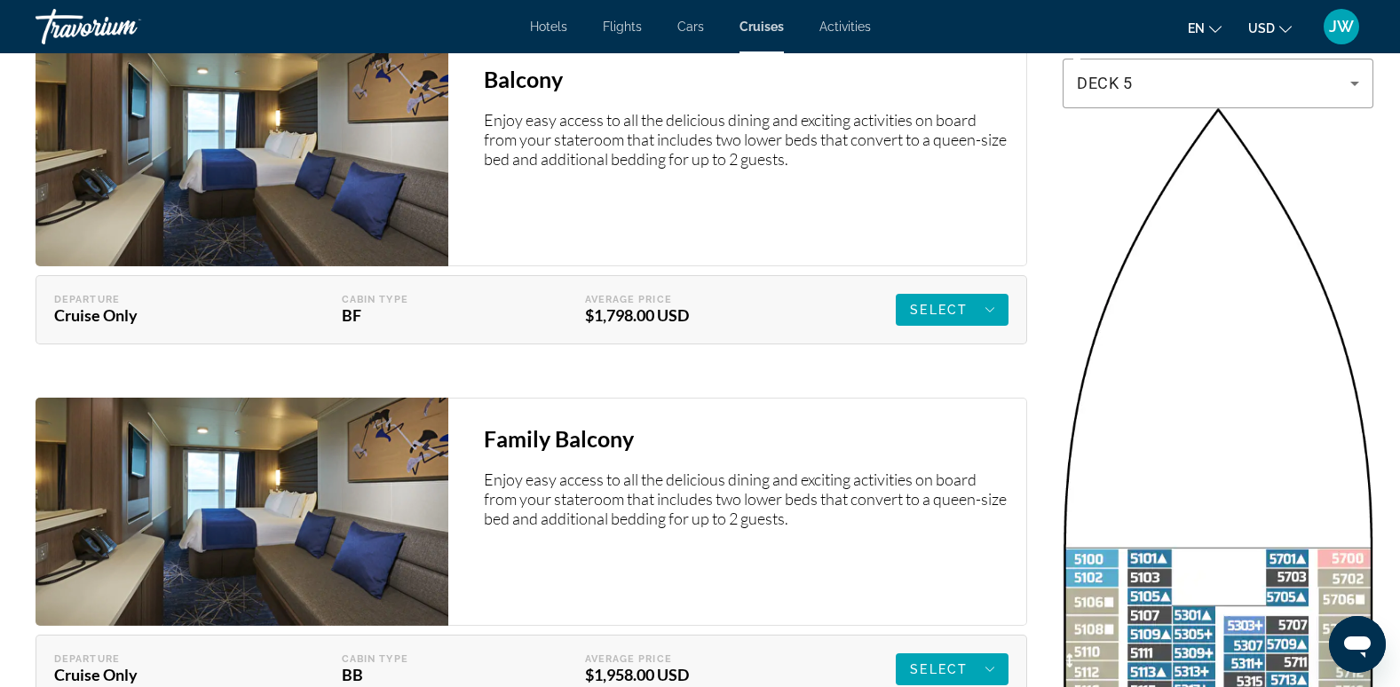
scroll to position [3196, 0]
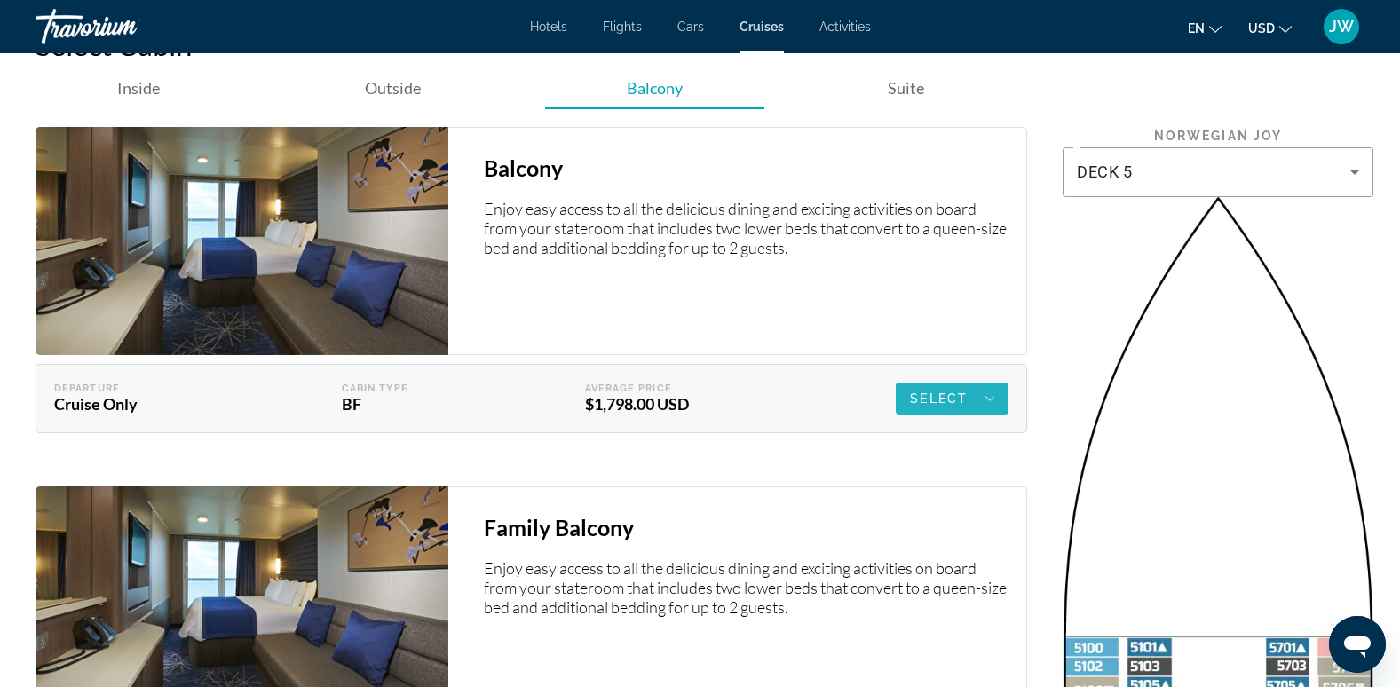
click at [951, 391] on span "Select" at bounding box center [939, 398] width 58 height 14
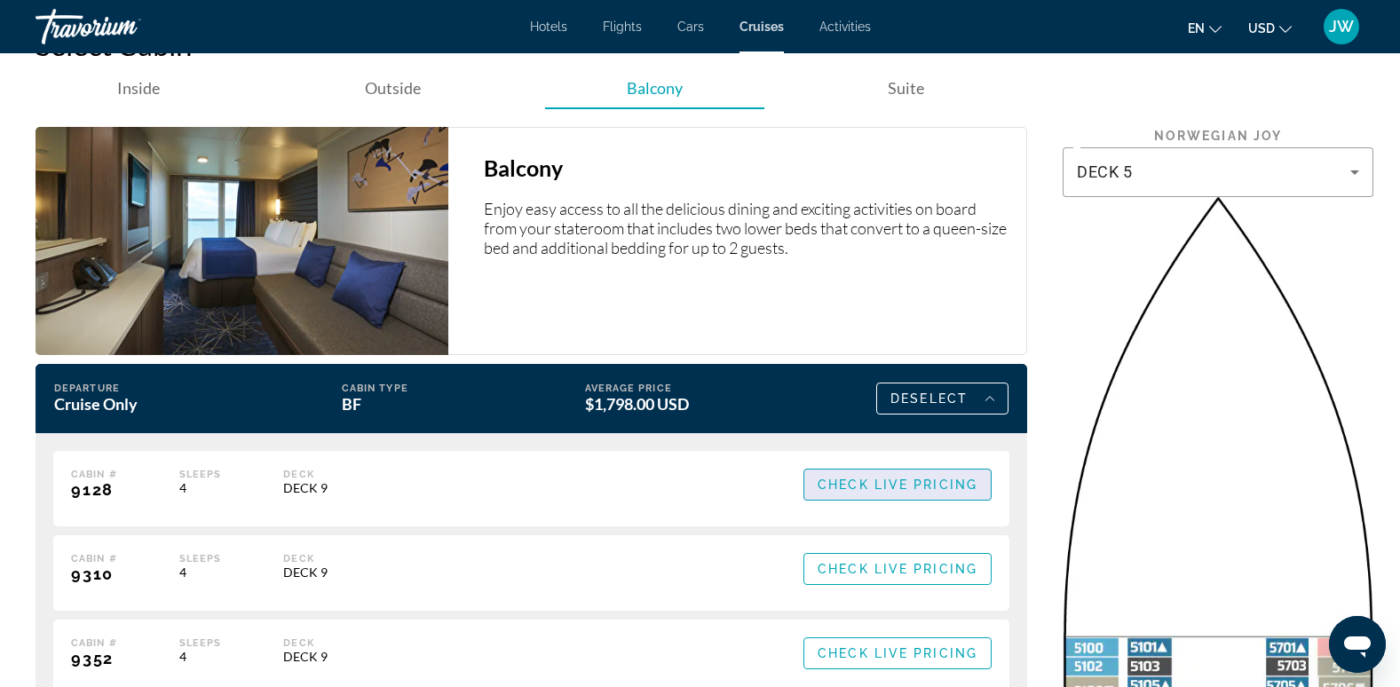
click at [934, 478] on span "Check Live Pricing" at bounding box center [898, 485] width 160 height 14
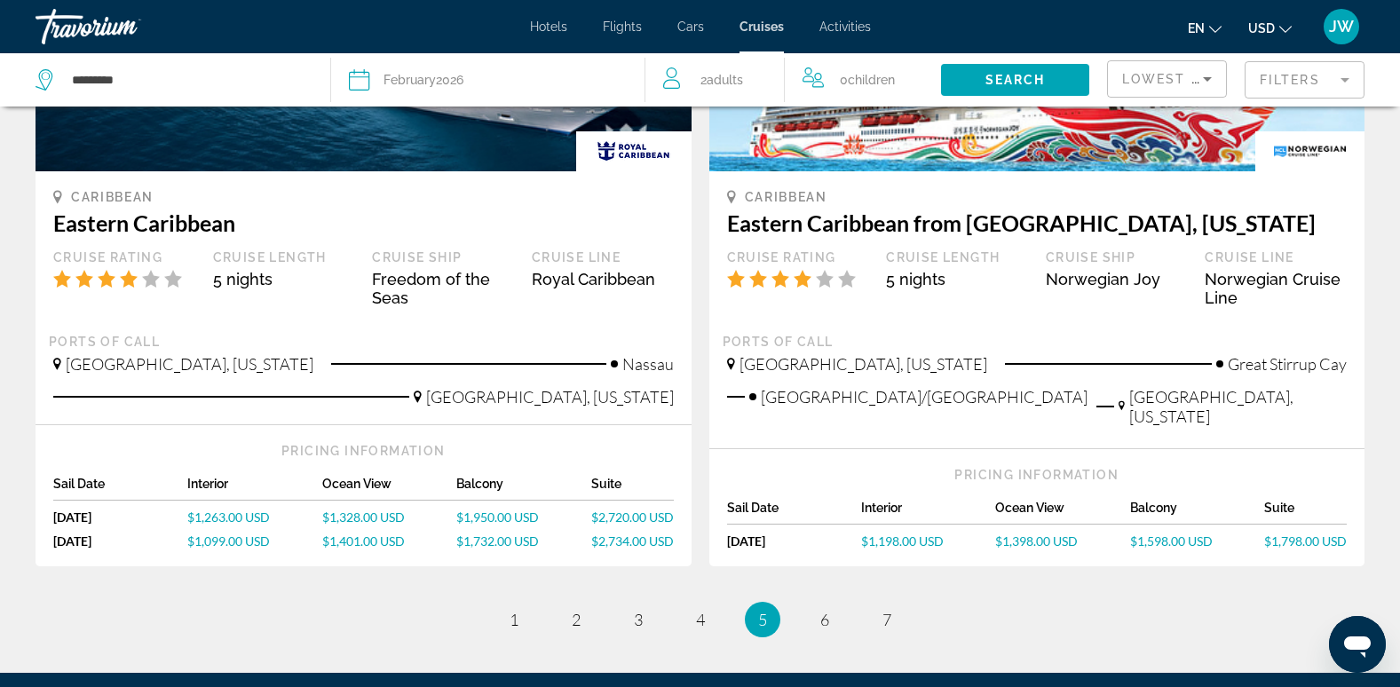
scroll to position [1775, 0]
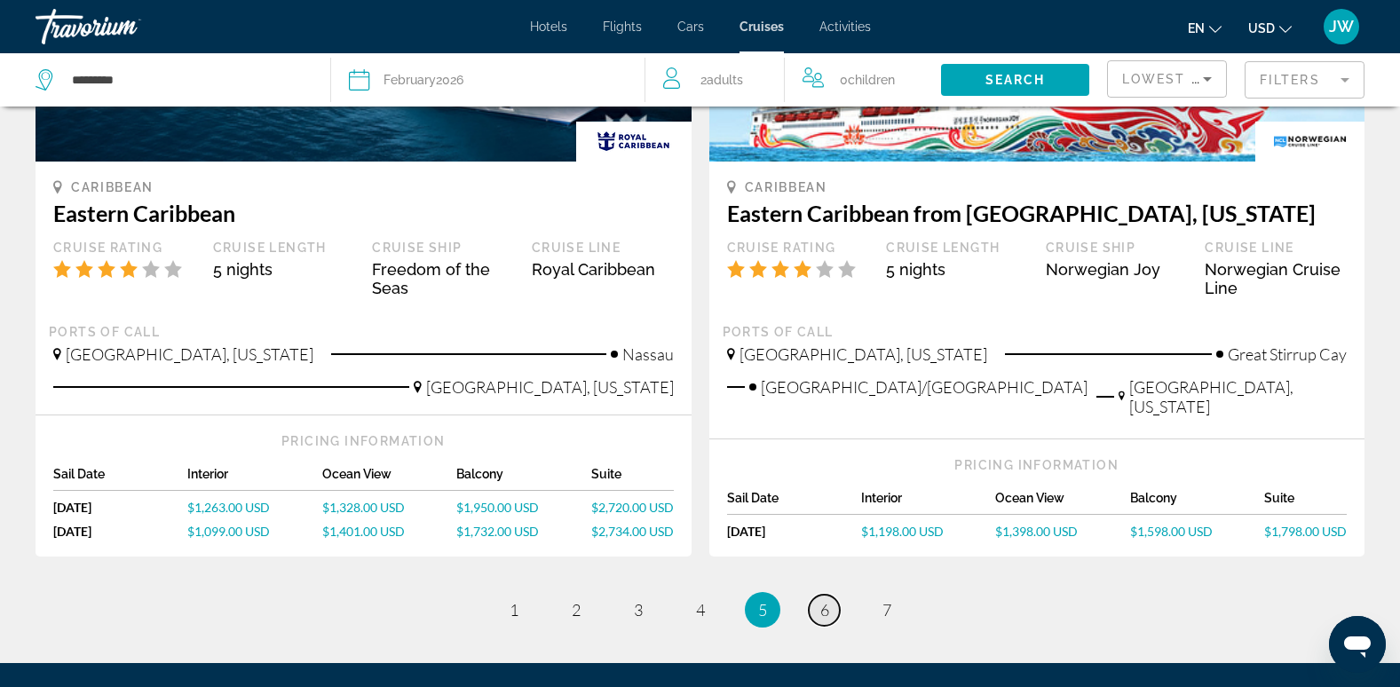
click at [826, 600] on span "6" at bounding box center [824, 610] width 9 height 20
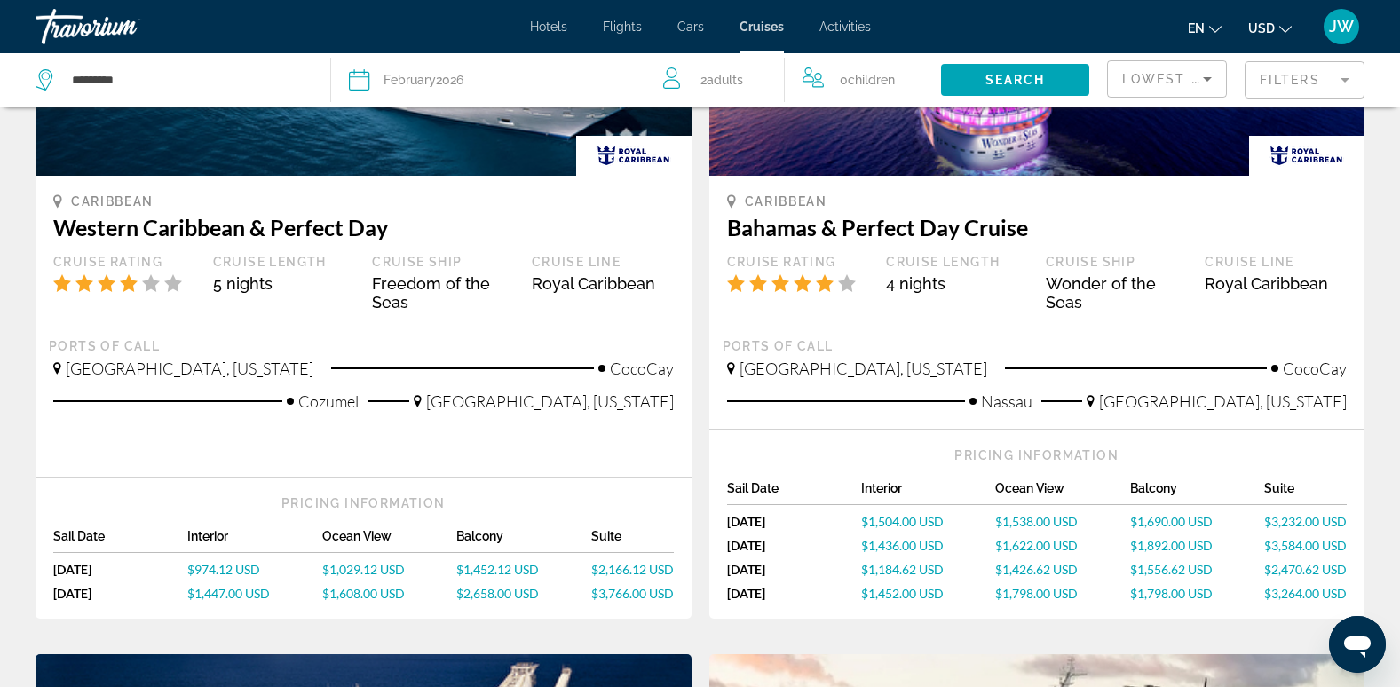
scroll to position [1040, 0]
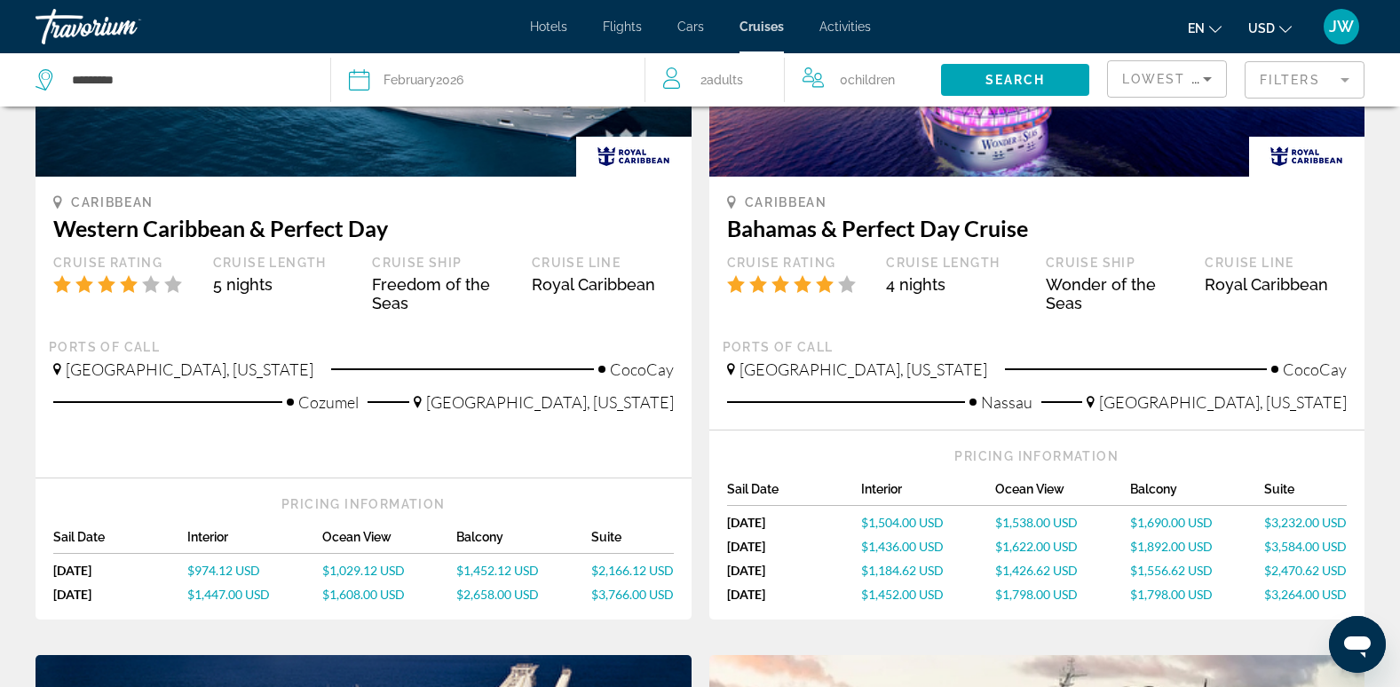
click at [494, 570] on span "$1,452.12 USD" at bounding box center [497, 570] width 83 height 15
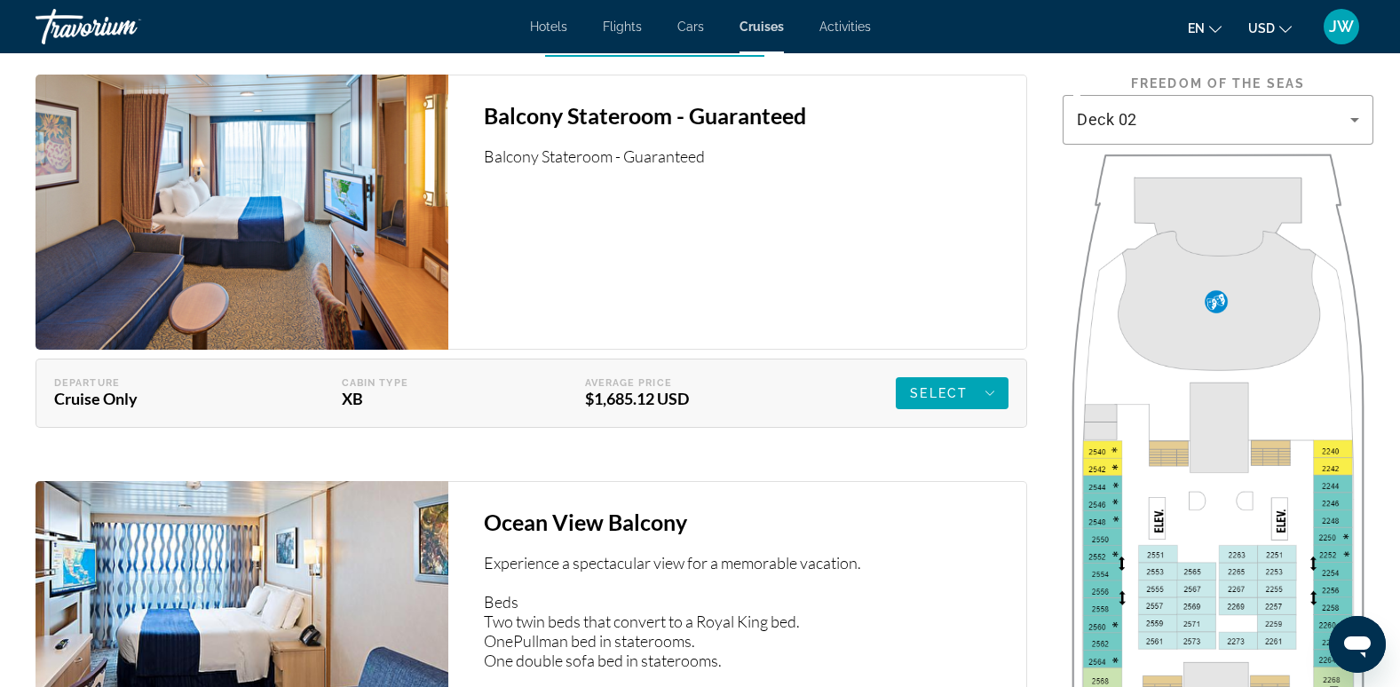
scroll to position [2752, 0]
click at [933, 385] on span "Select" at bounding box center [939, 392] width 58 height 14
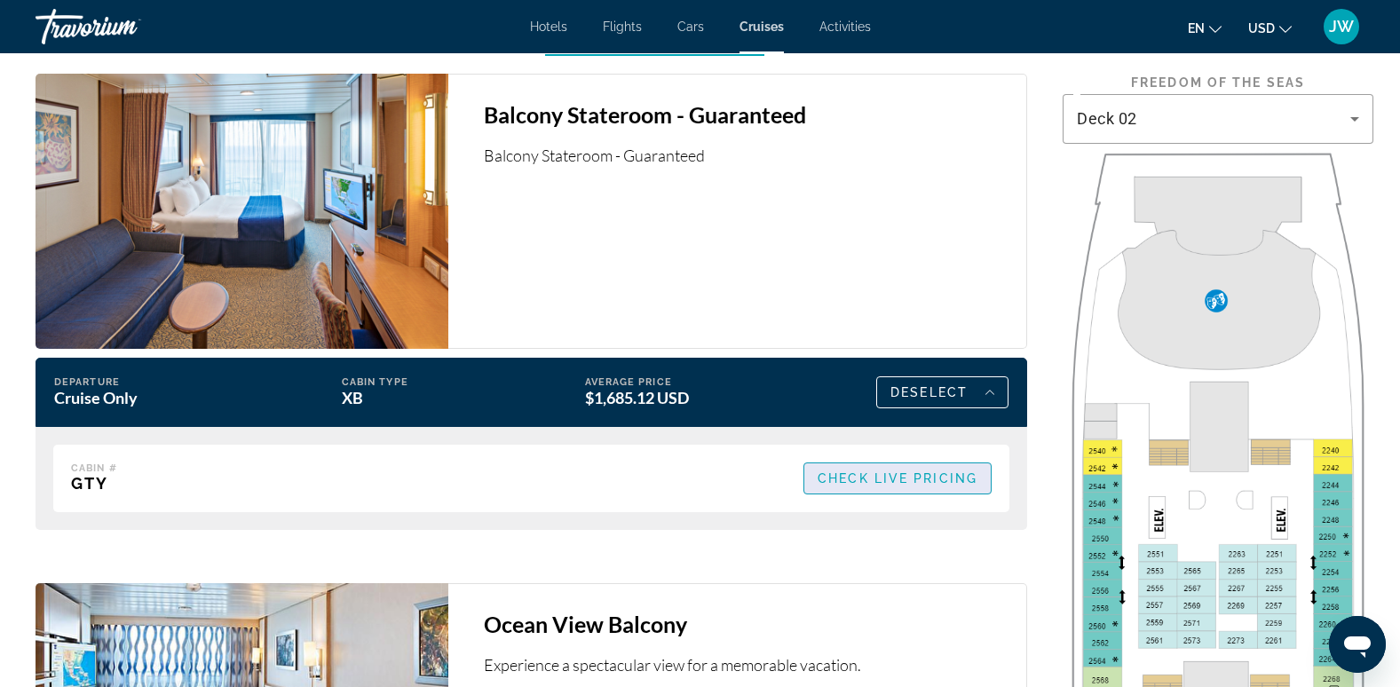
click at [907, 471] on span "Check Live Pricing" at bounding box center [898, 478] width 160 height 14
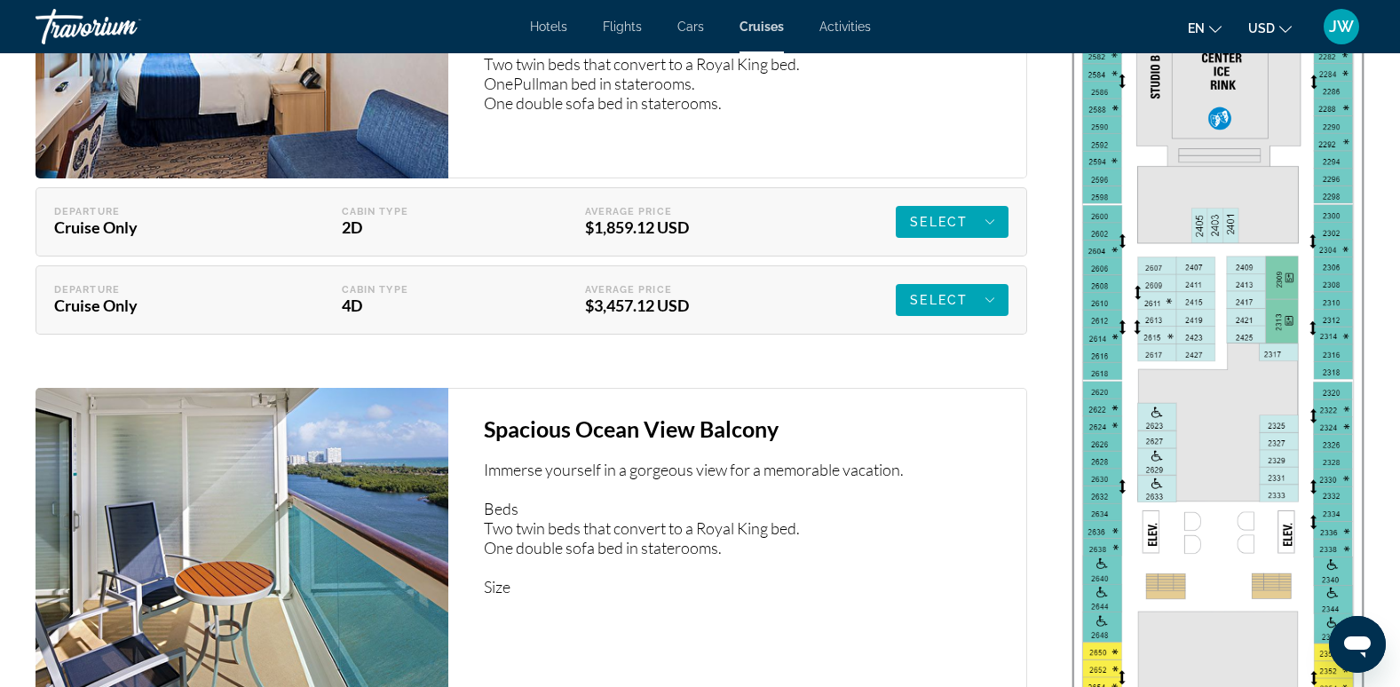
scroll to position [3284, 0]
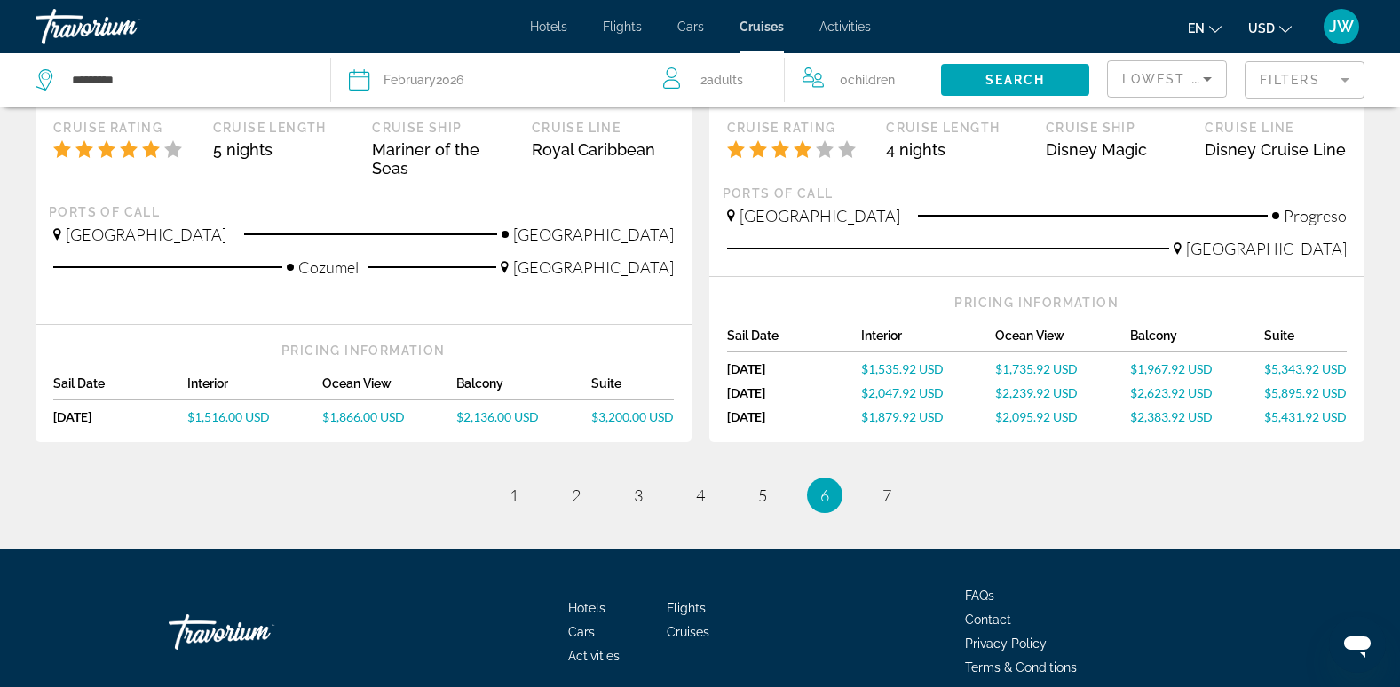
scroll to position [2017, 0]
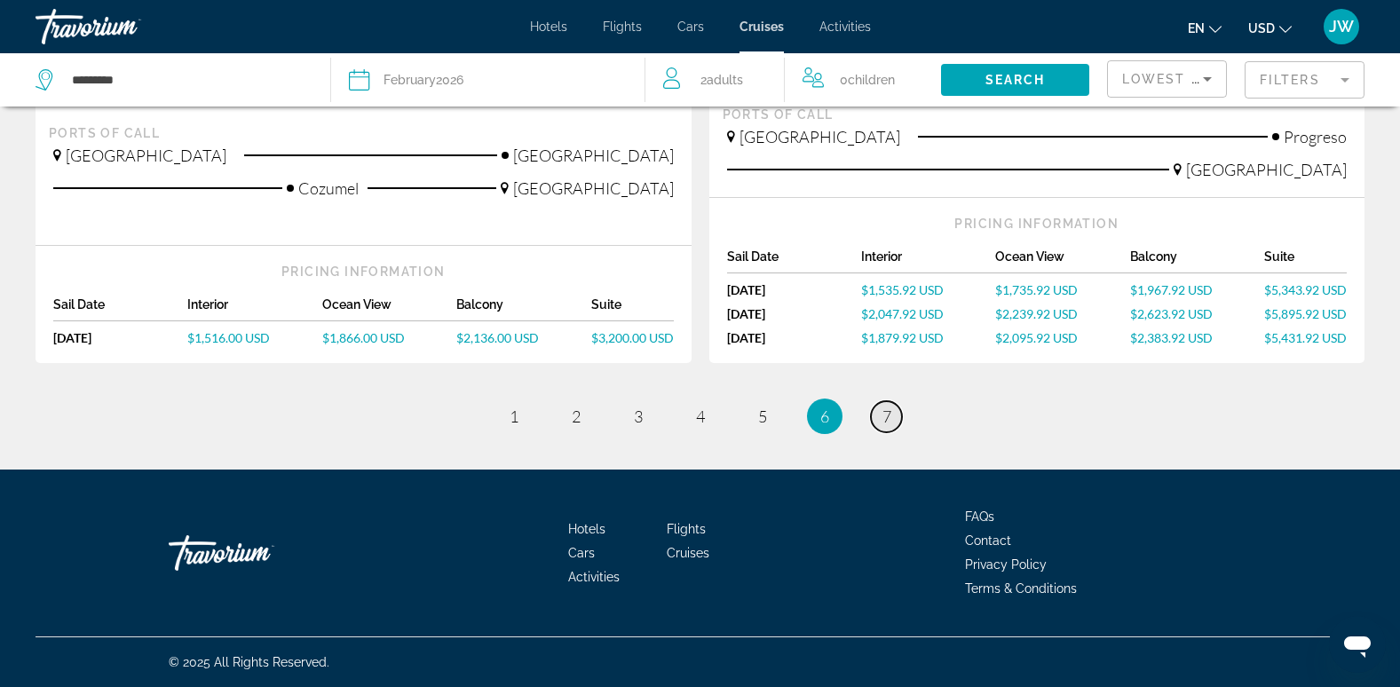
click at [890, 415] on span "7" at bounding box center [886, 417] width 9 height 20
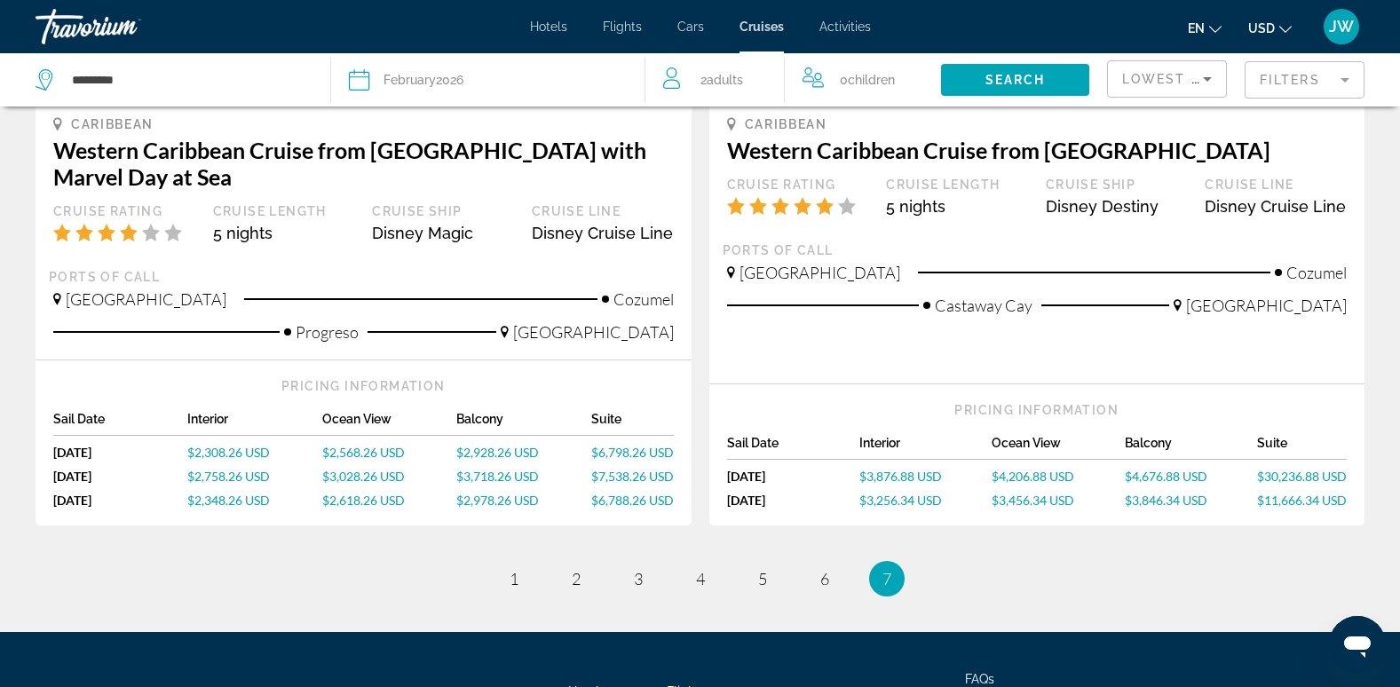
scroll to position [444, 0]
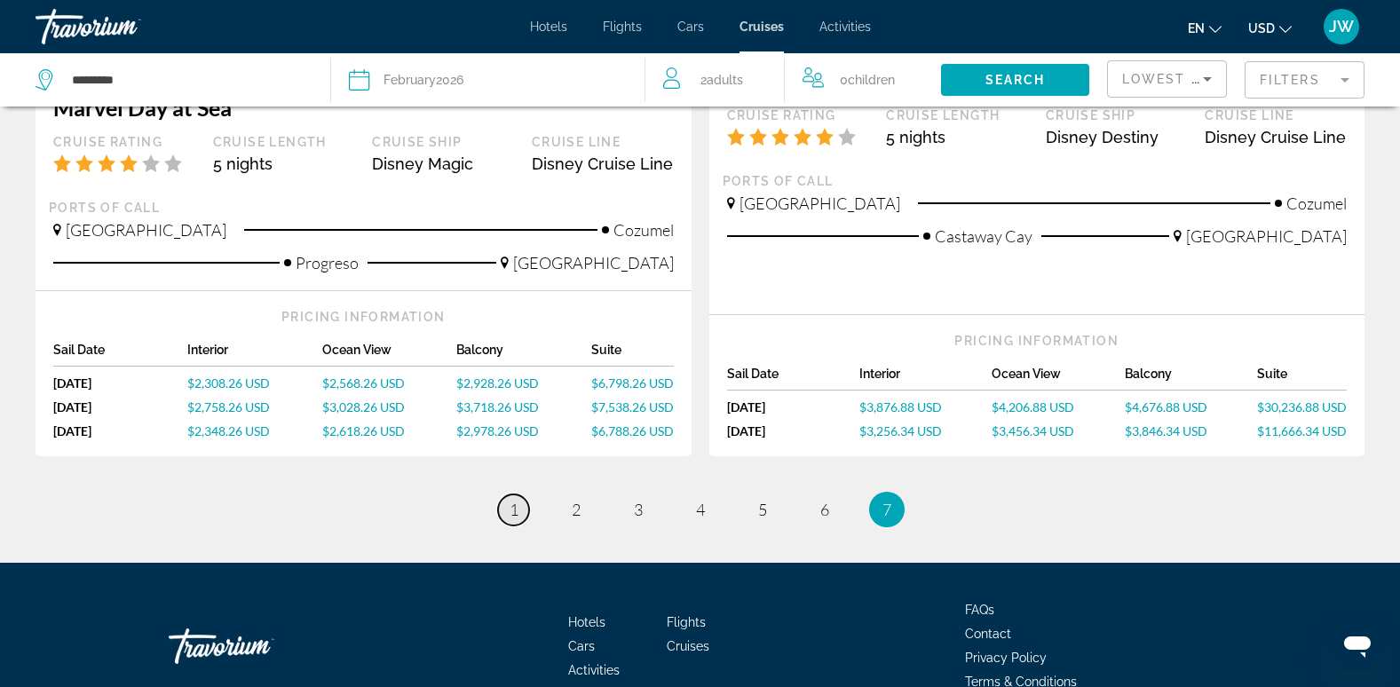
click at [512, 505] on span "1" at bounding box center [514, 510] width 9 height 20
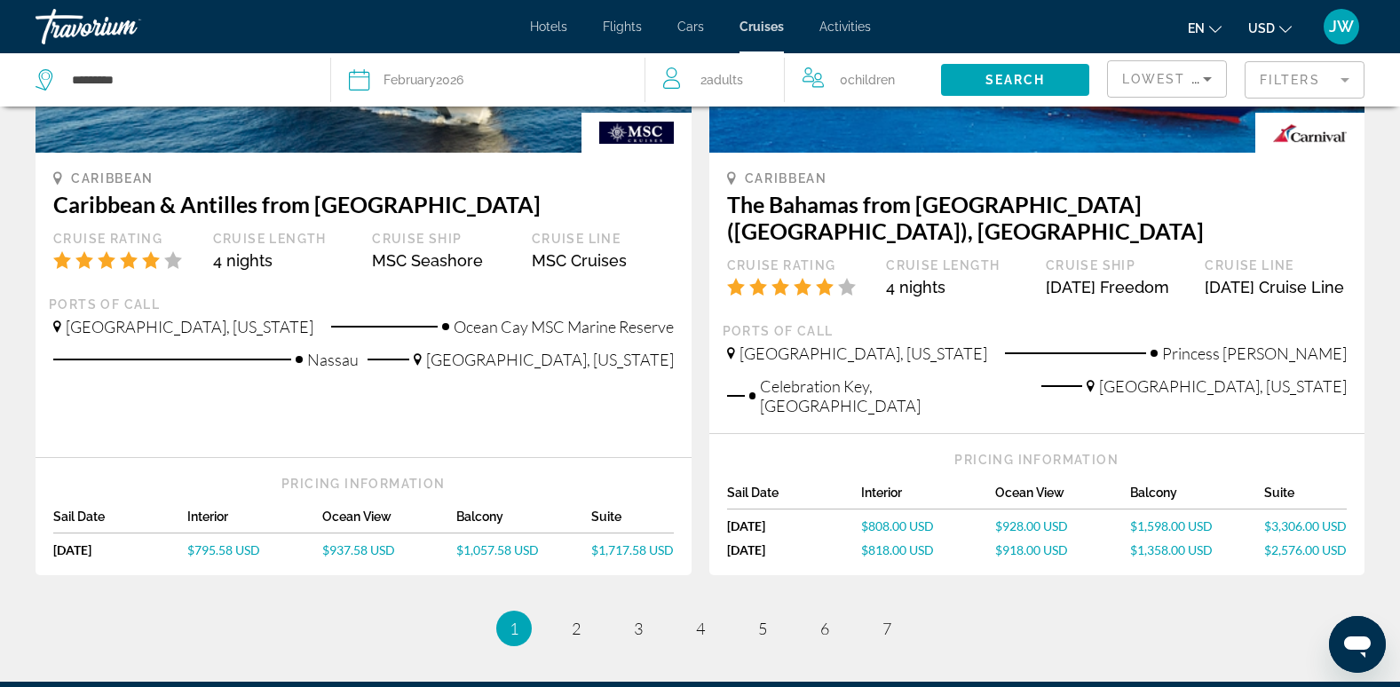
scroll to position [1775, 0]
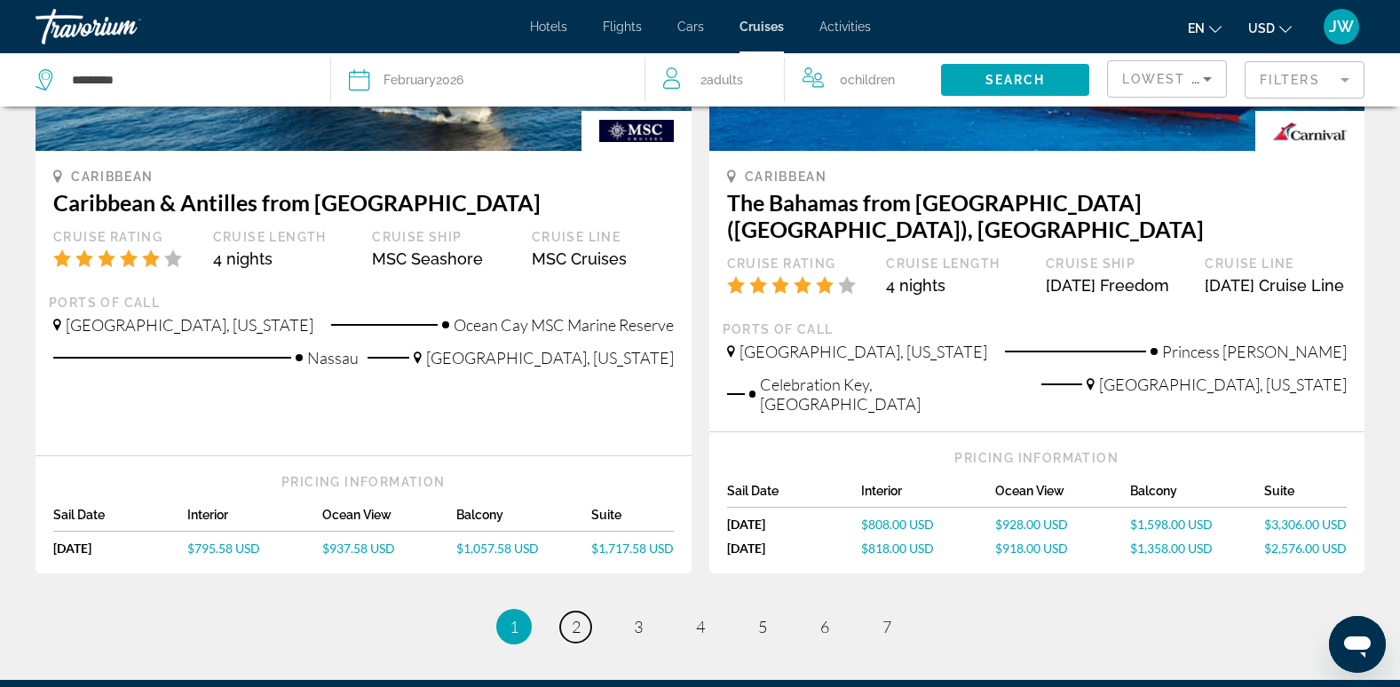
click at [585, 614] on link "page 2" at bounding box center [575, 627] width 31 height 31
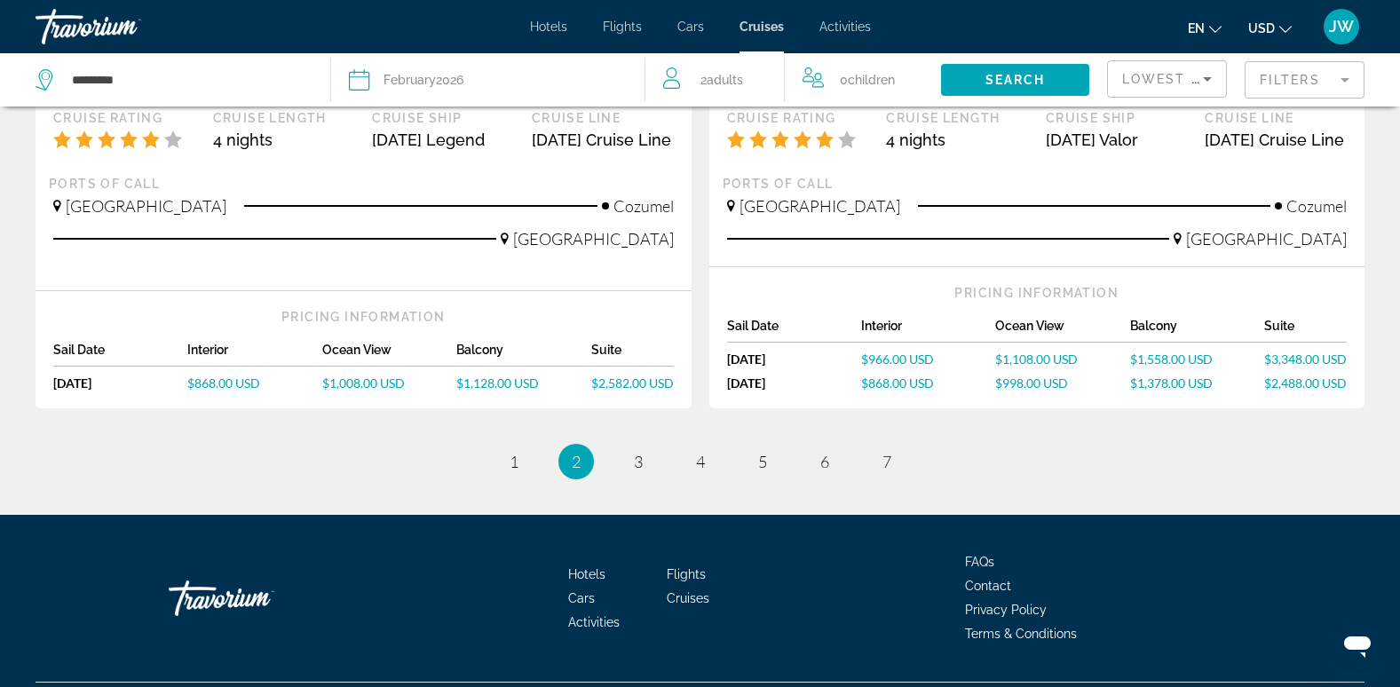
scroll to position [1864, 0]
